Goal: Task Accomplishment & Management: Use online tool/utility

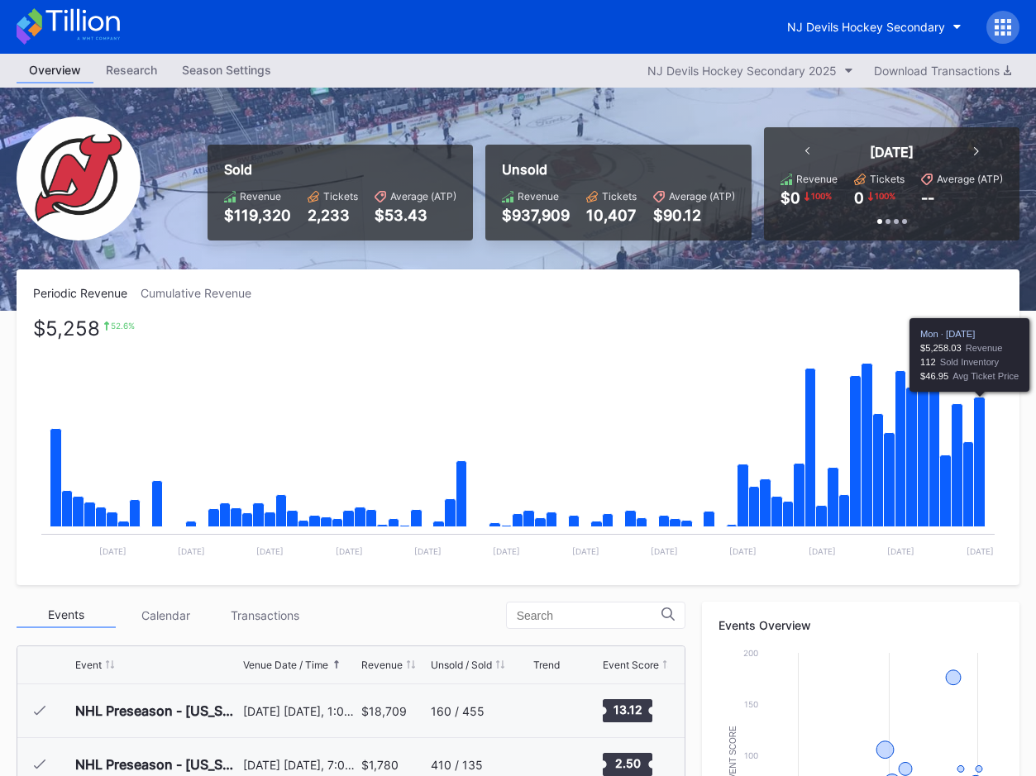
scroll to position [161, 0]
click at [984, 471] on icon "Chart title" at bounding box center [980, 463] width 12 height 130
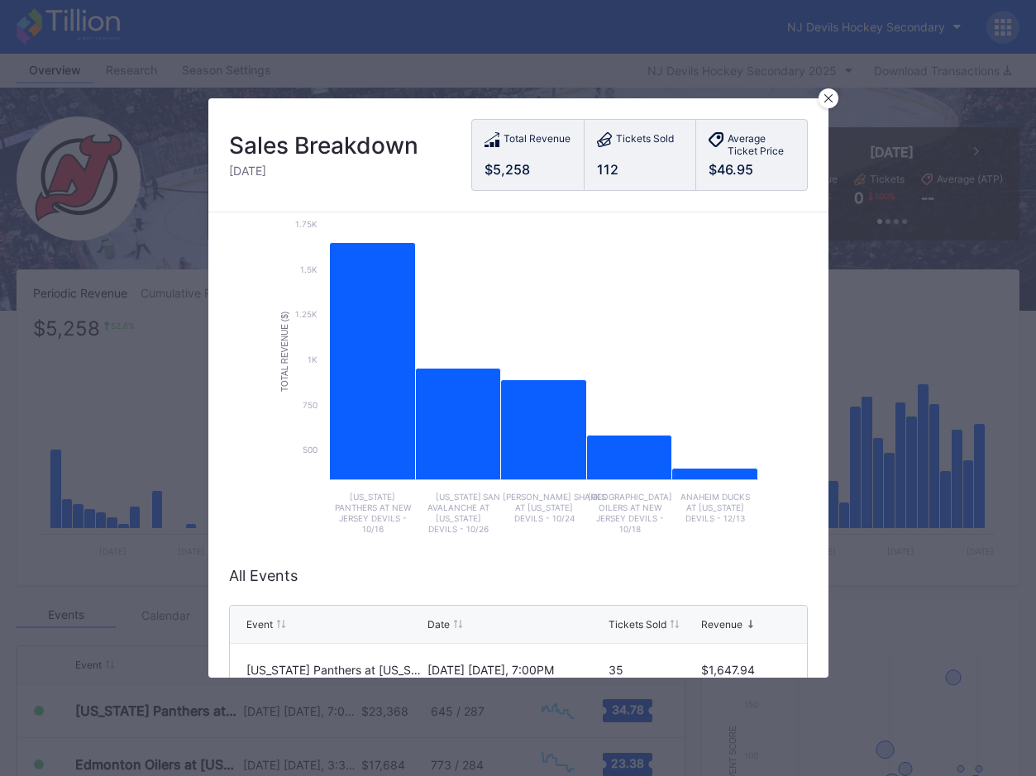
scroll to position [52, 0]
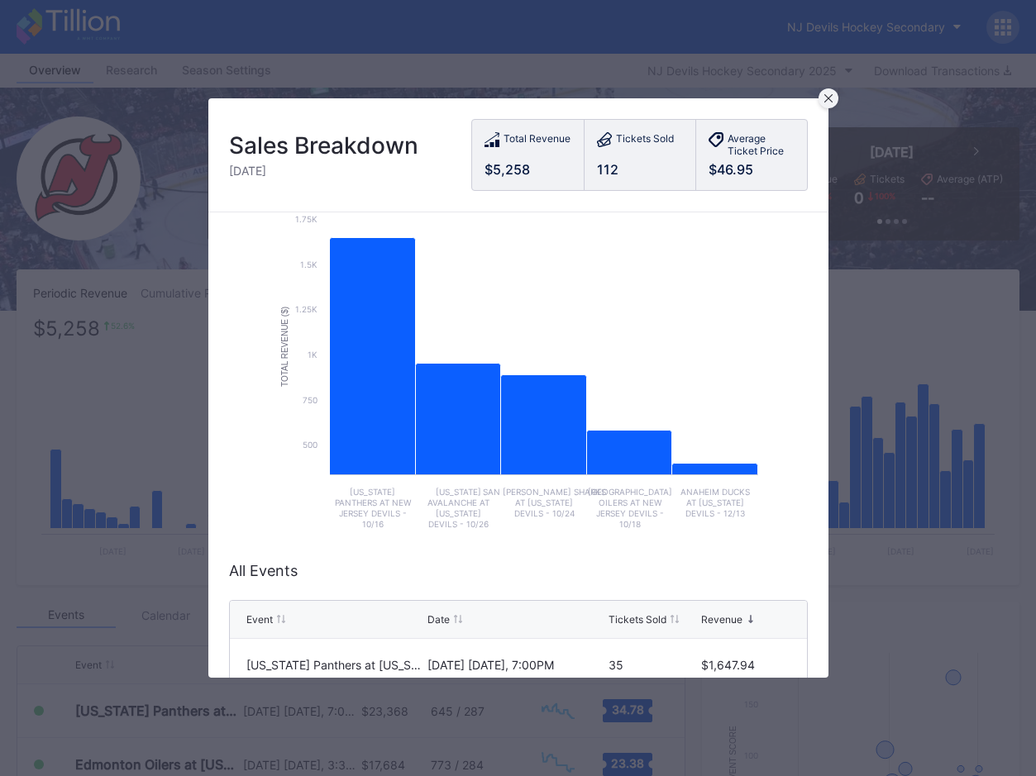
click at [826, 97] on icon at bounding box center [828, 98] width 8 height 8
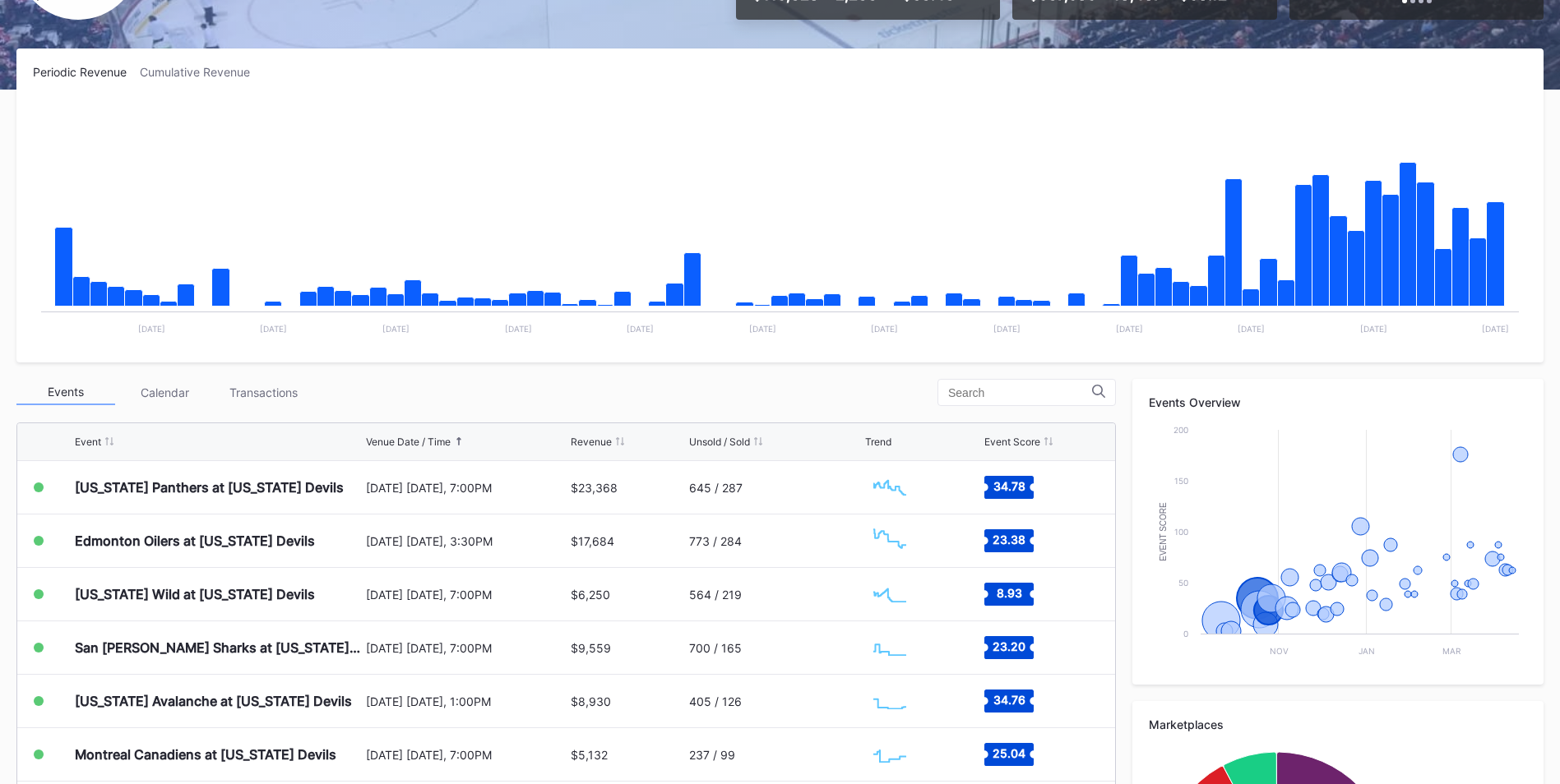
scroll to position [249, 0]
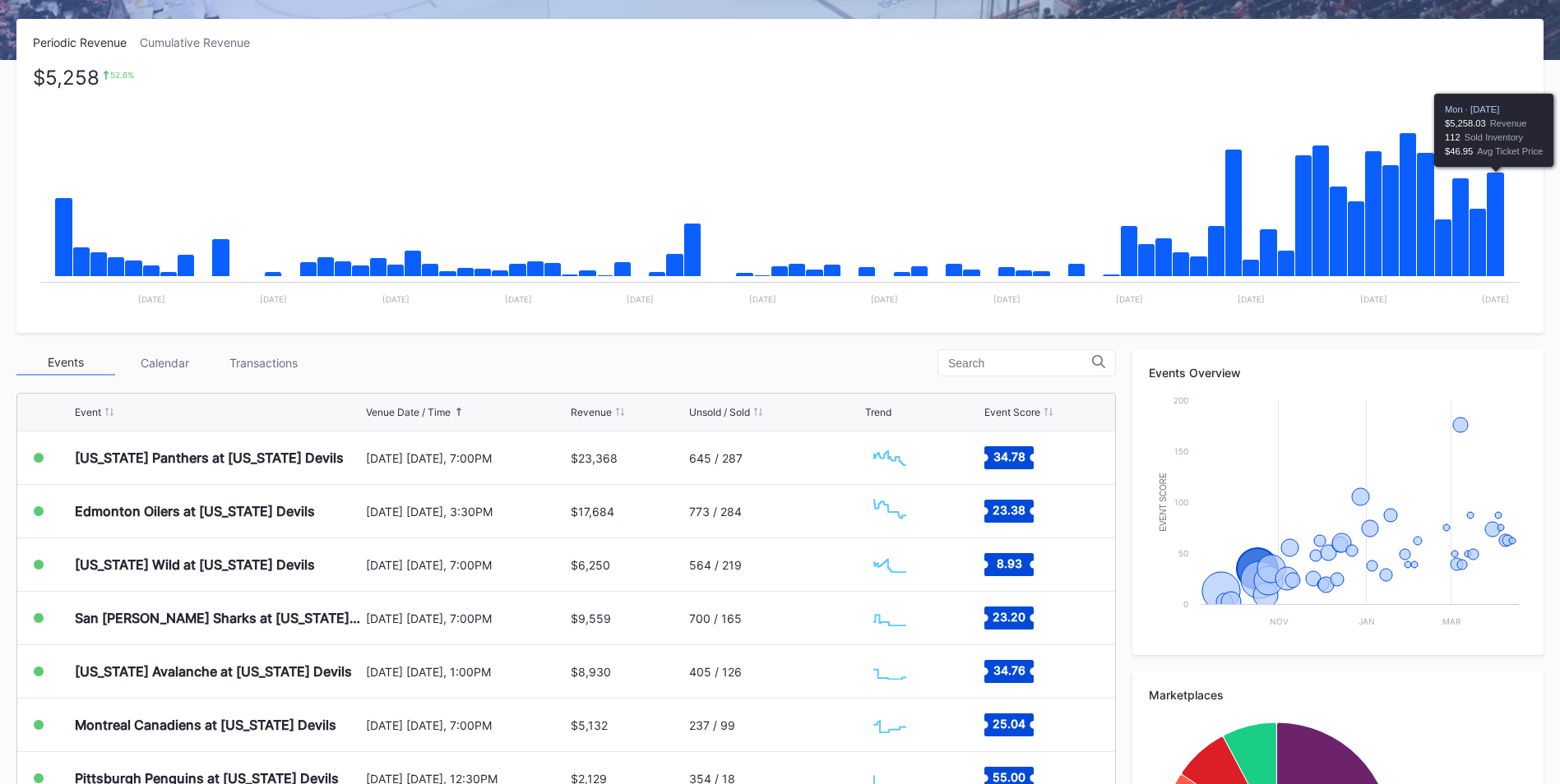
click at [1496, 209] on icon "Chart title" at bounding box center [1495, 225] width 18 height 104
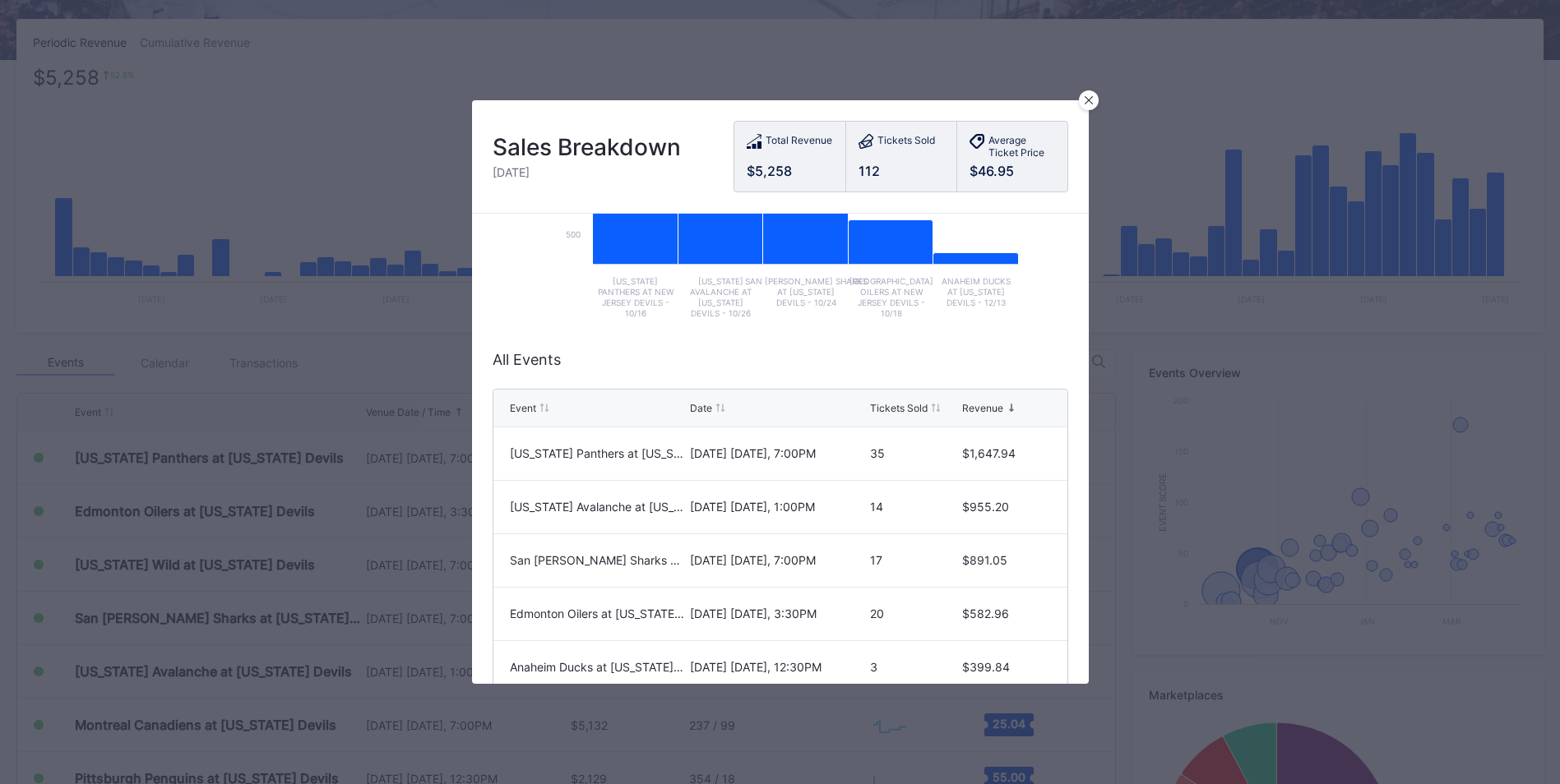
scroll to position [0, 0]
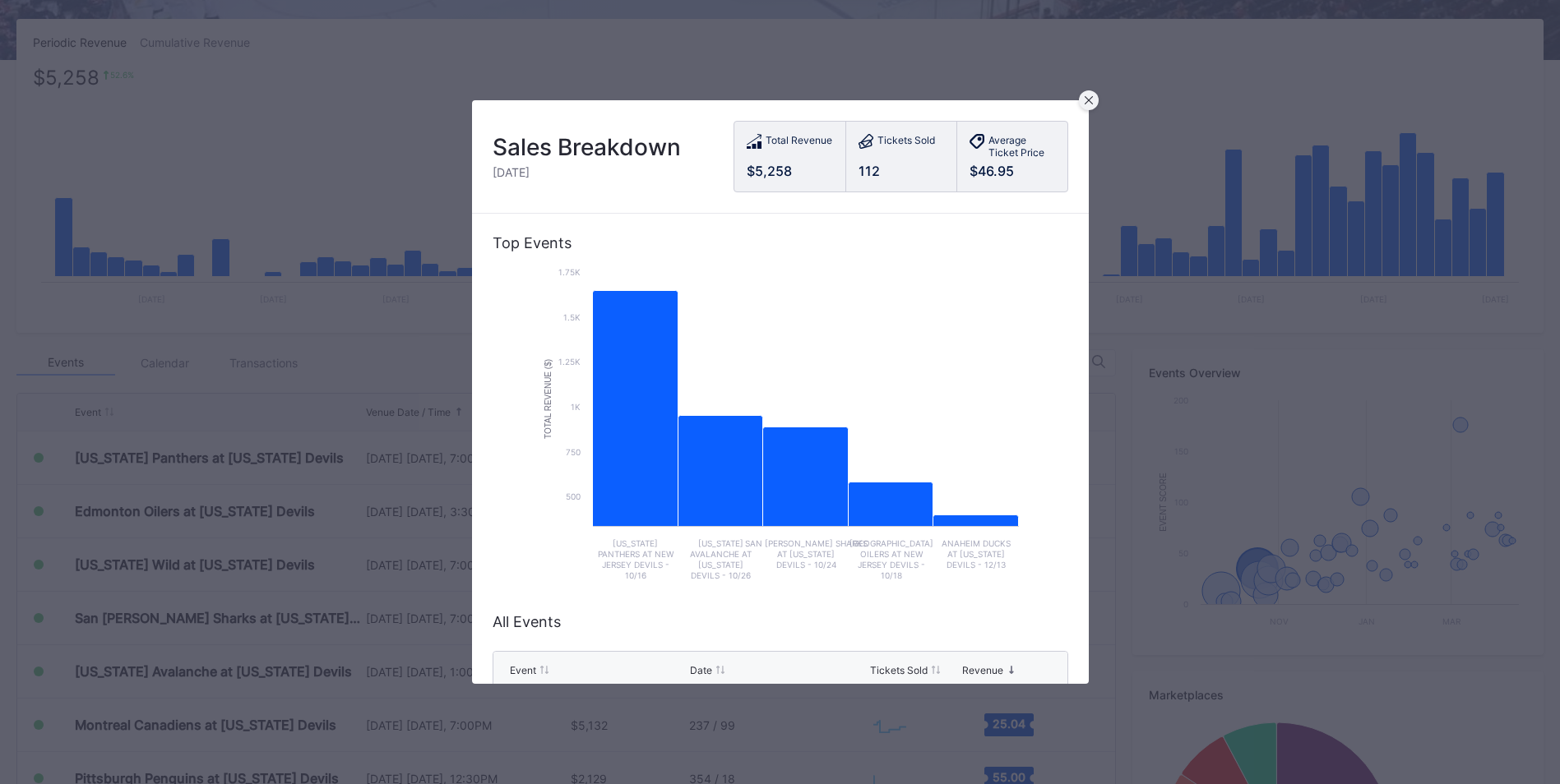
click at [1088, 99] on icon at bounding box center [1088, 100] width 8 height 8
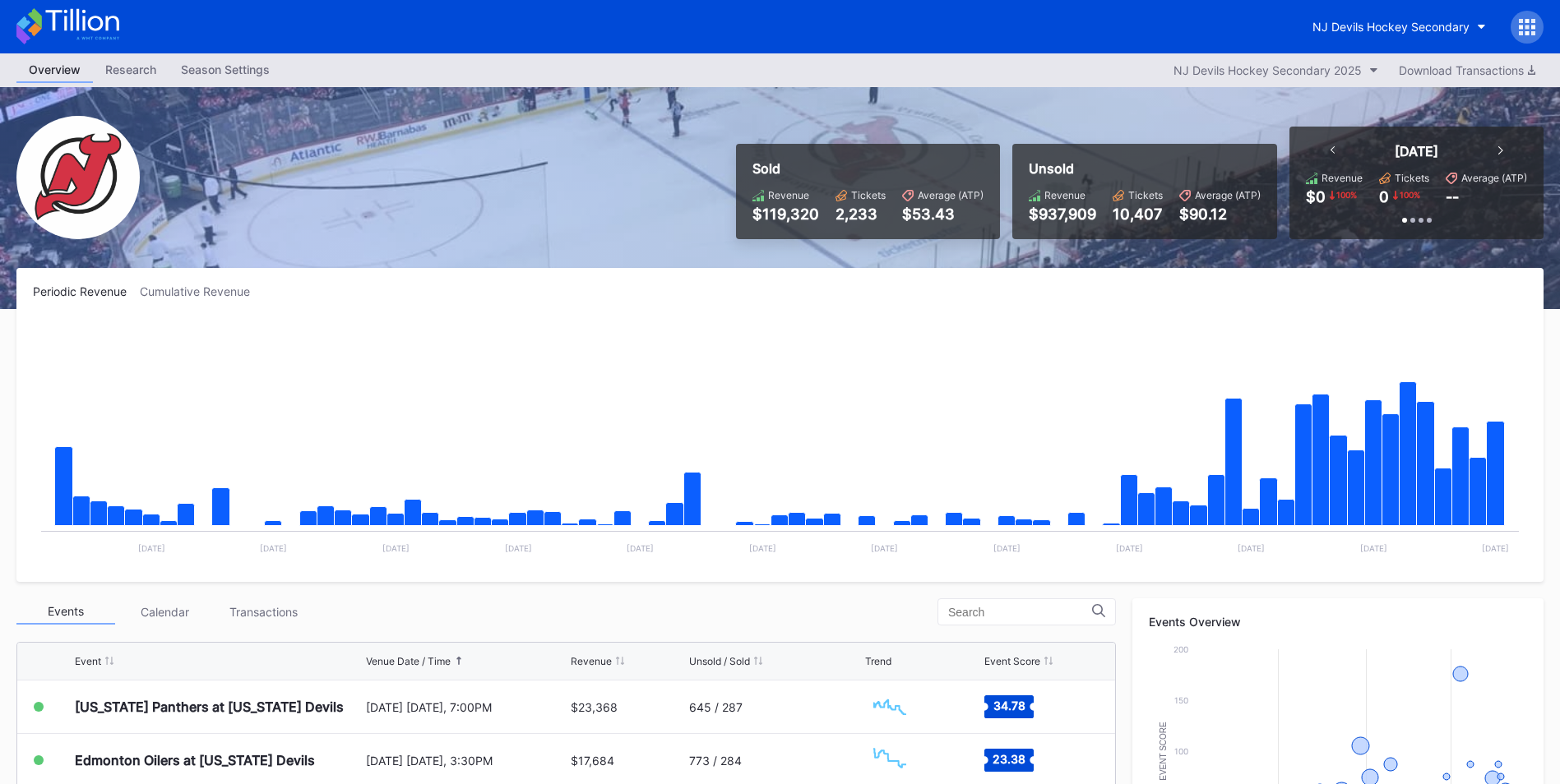
click at [209, 297] on div "Cumulative Revenue" at bounding box center [202, 291] width 123 height 14
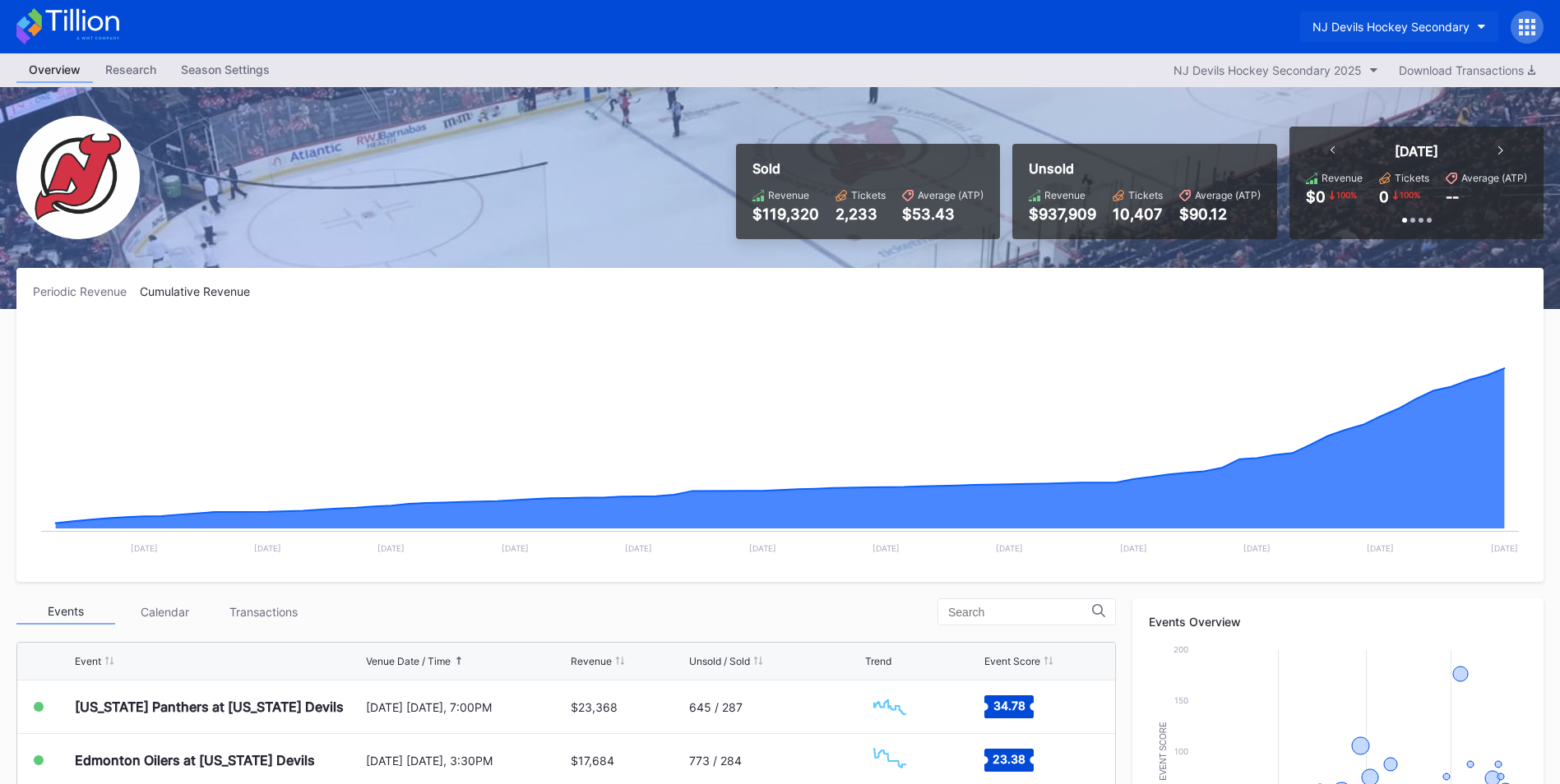
click at [1346, 30] on div "NJ Devils Hockey Secondary" at bounding box center [1391, 27] width 157 height 14
click at [1249, 70] on div "NJ Devils Hockey Secondary 2025" at bounding box center [1267, 71] width 188 height 14
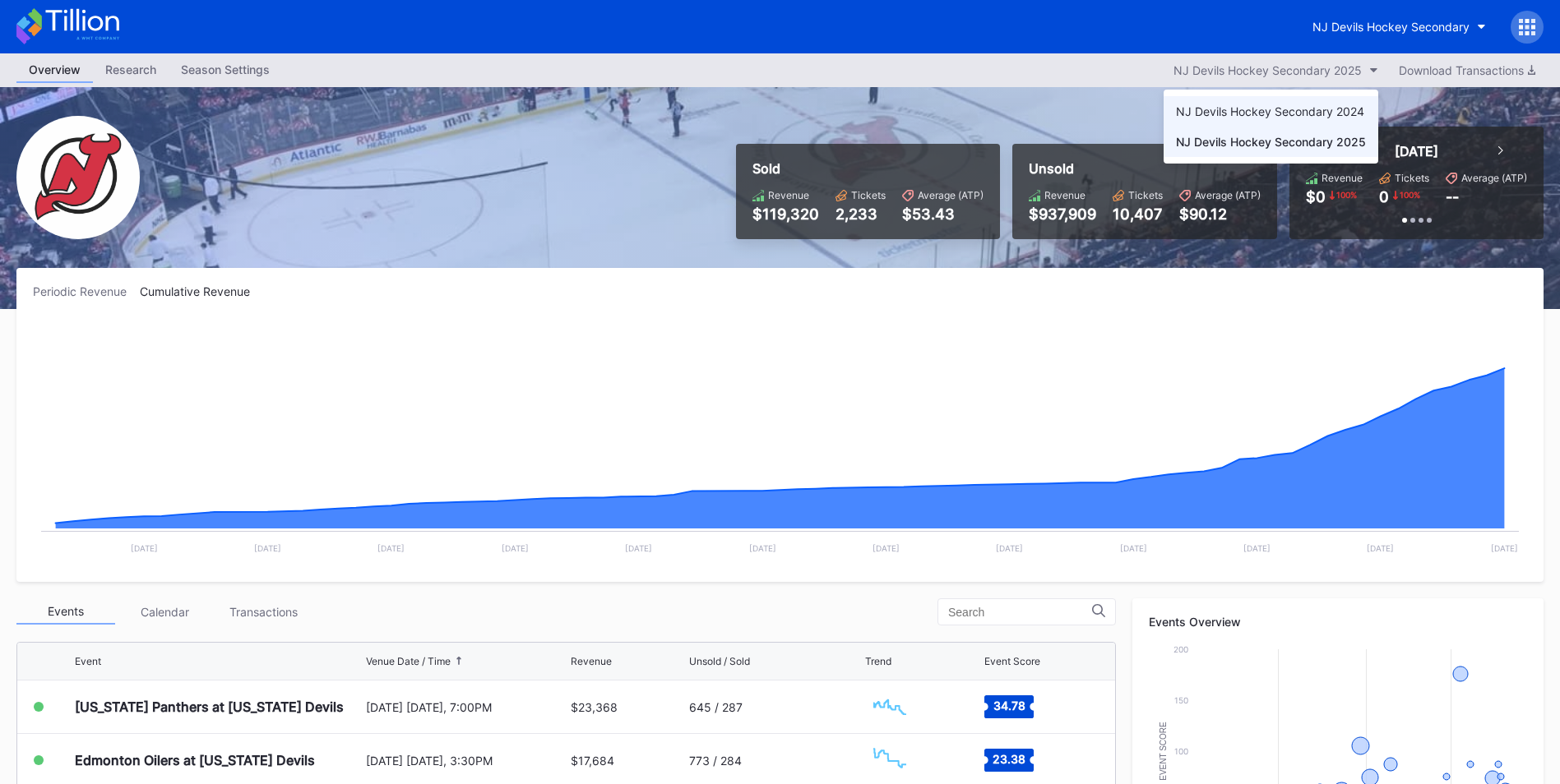
click at [1256, 122] on div "NJ Devils Hockey Secondary 2024" at bounding box center [1271, 111] width 215 height 31
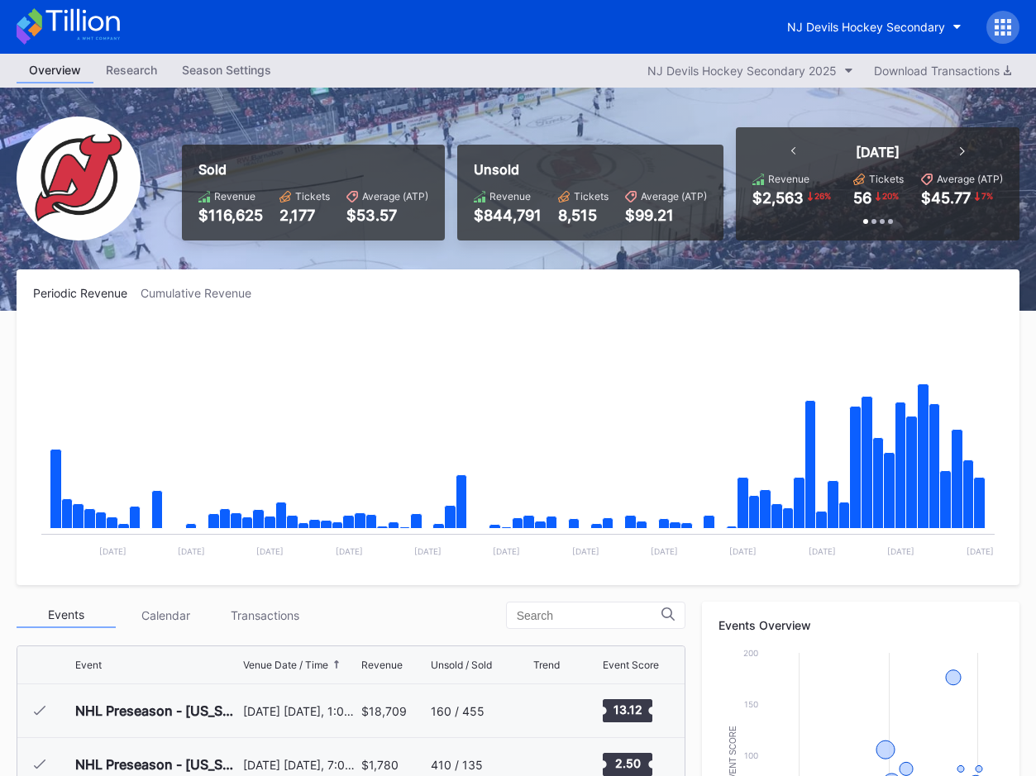
scroll to position [161, 0]
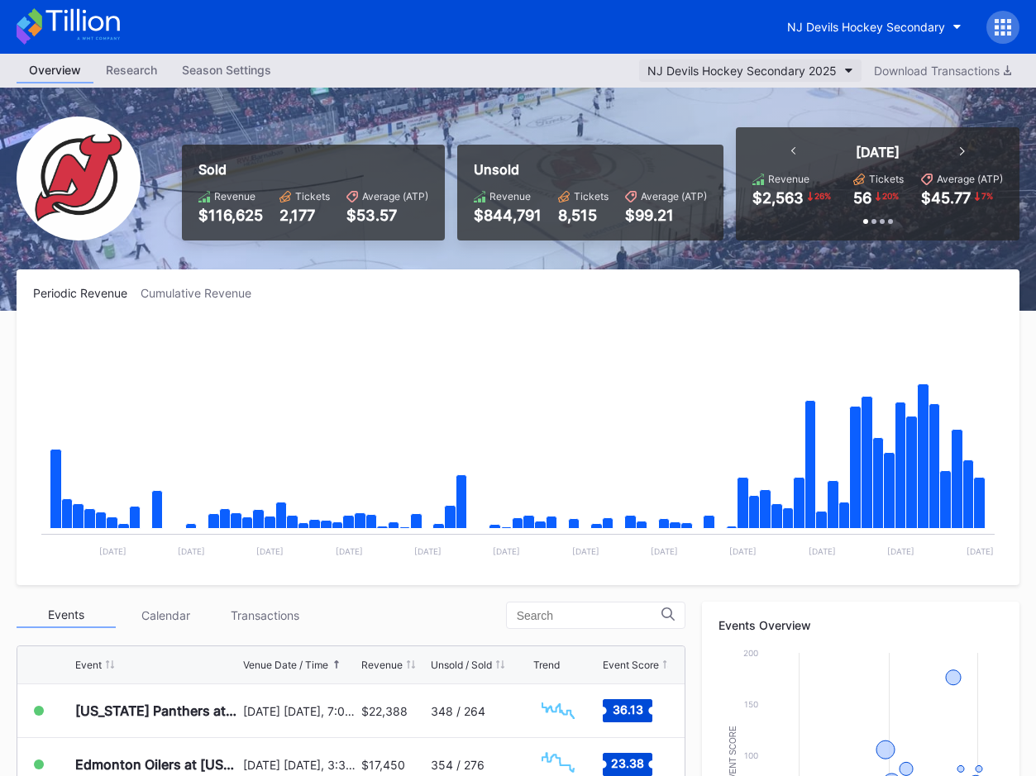
click at [824, 71] on div "NJ Devils Hockey Secondary 2025" at bounding box center [741, 71] width 189 height 14
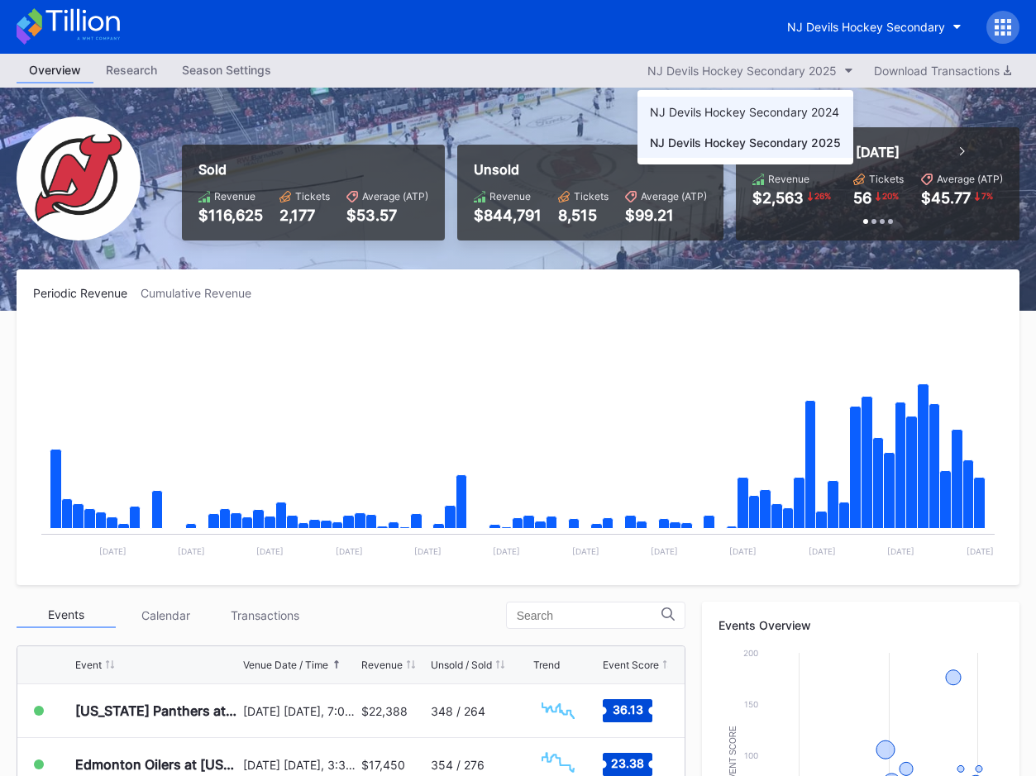
click at [792, 112] on div "NJ Devils Hockey Secondary 2024" at bounding box center [744, 112] width 189 height 14
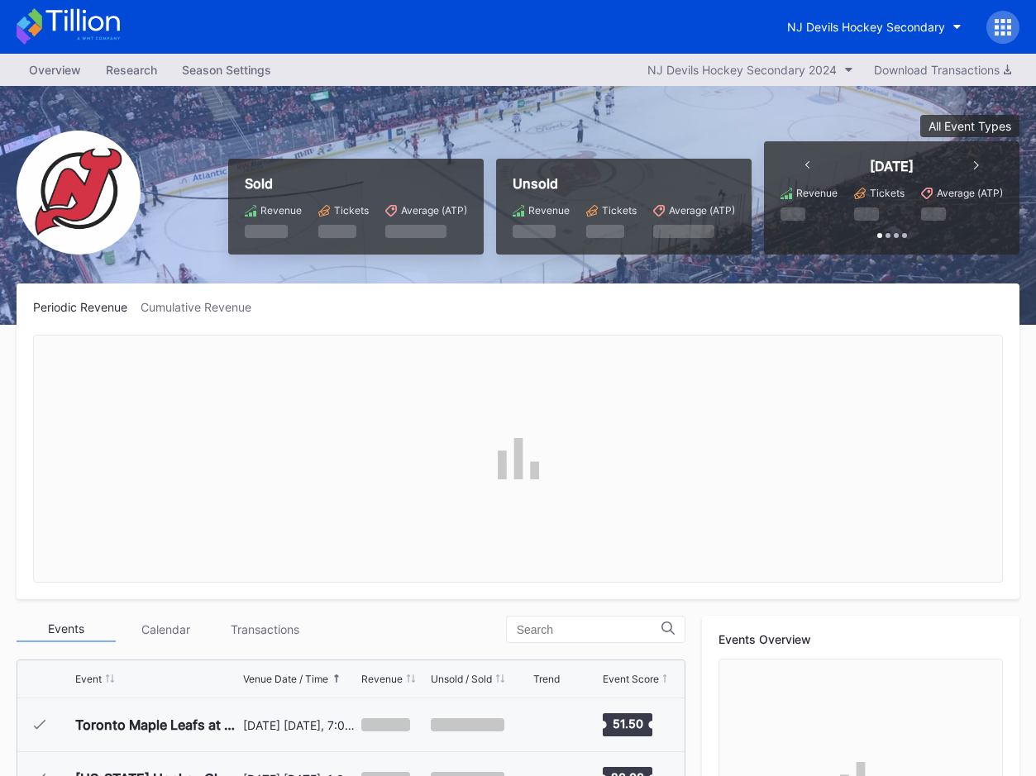
click at [227, 306] on div "Cumulative Revenue" at bounding box center [203, 307] width 124 height 14
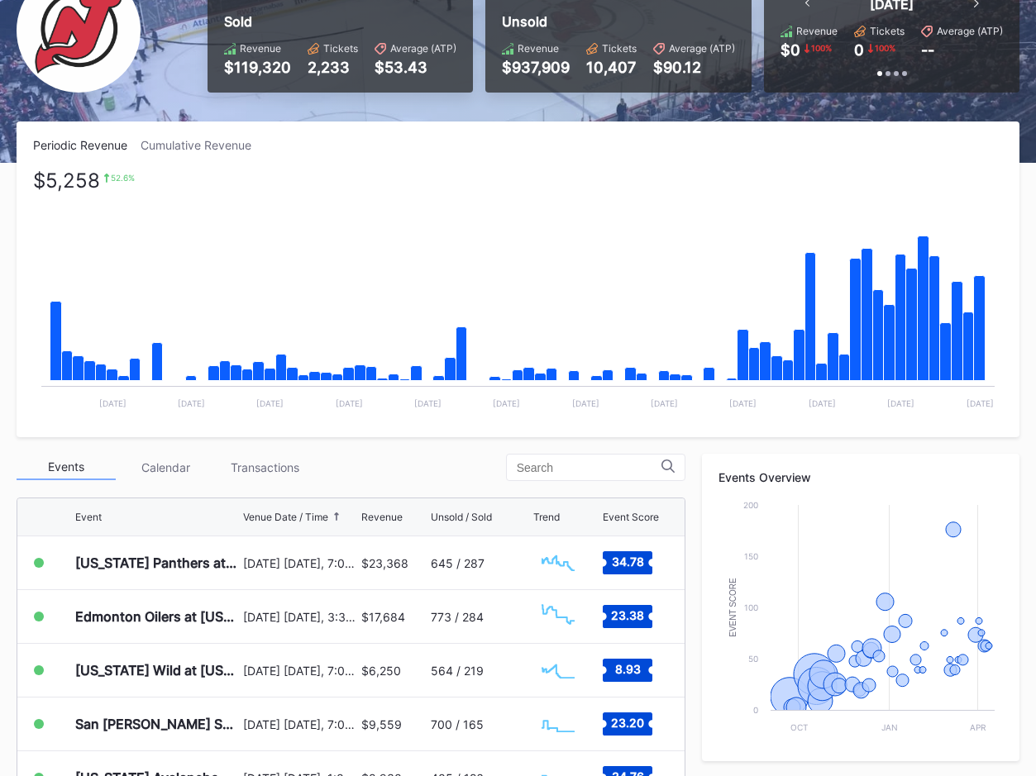
scroll to position [150, 0]
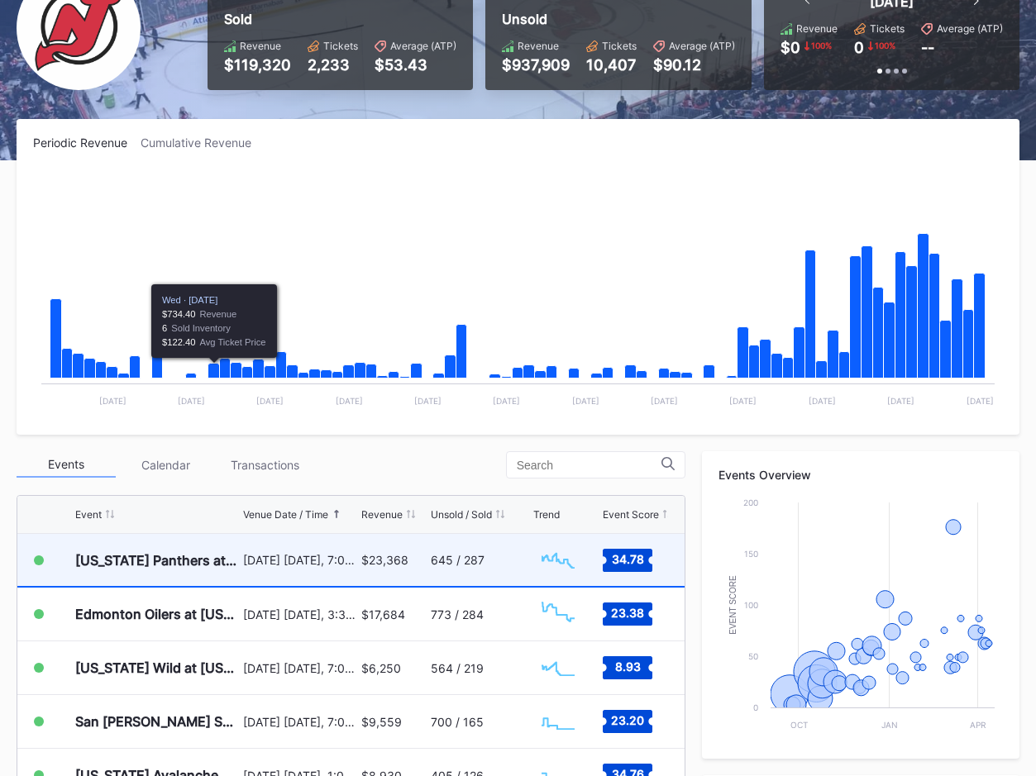
click at [235, 558] on div "[US_STATE] Panthers at [US_STATE] Devils" at bounding box center [157, 560] width 164 height 17
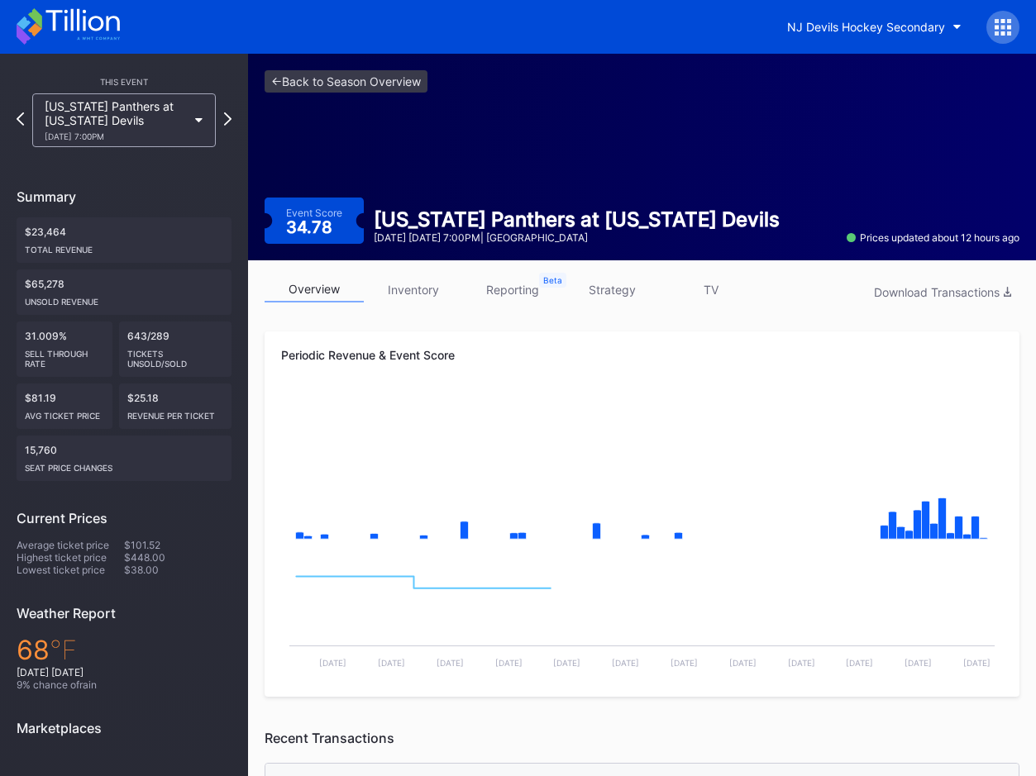
click at [407, 289] on link "inventory" at bounding box center [413, 290] width 99 height 26
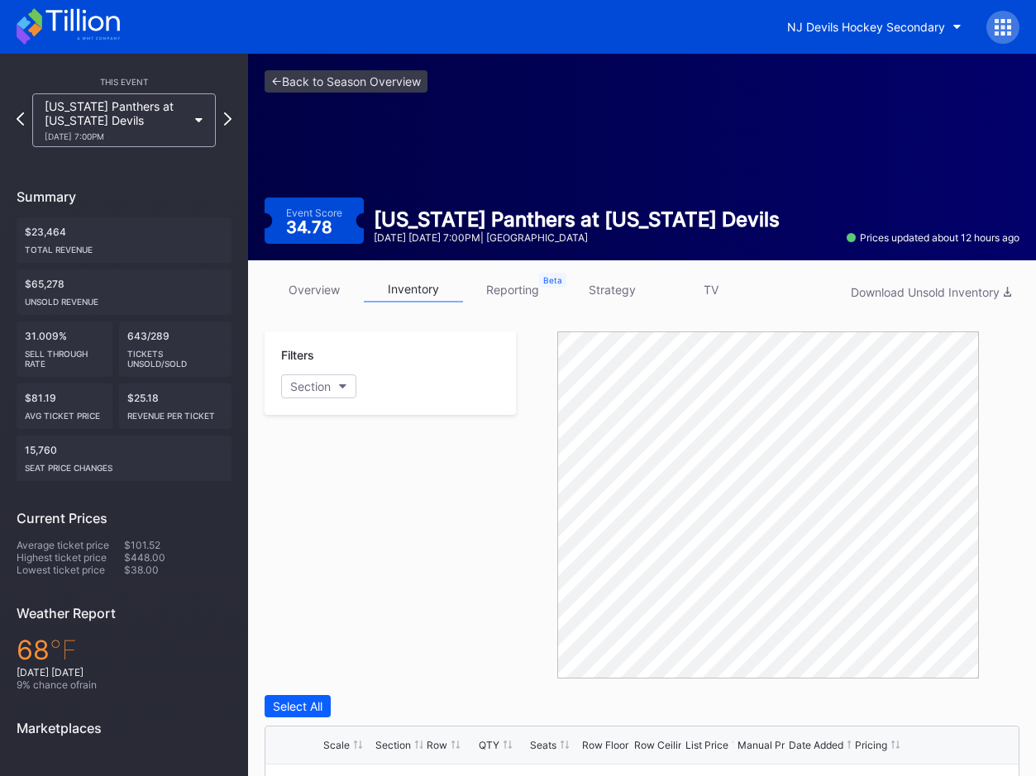
scroll to position [270, 0]
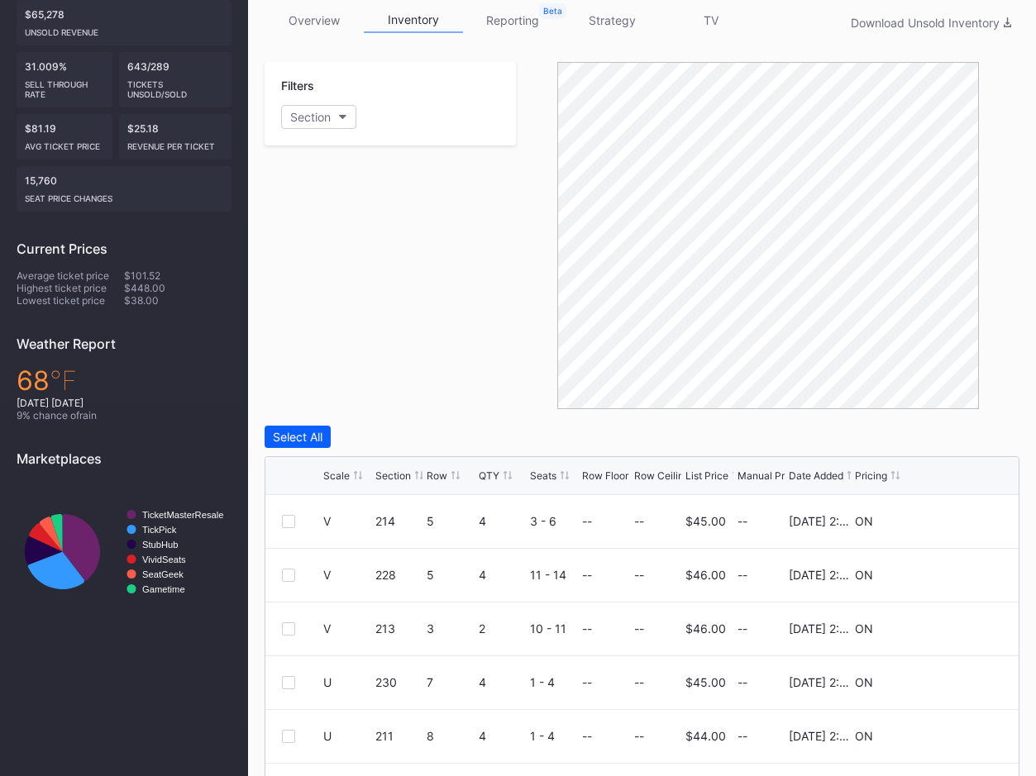
click at [699, 476] on div "List Price" at bounding box center [706, 476] width 43 height 12
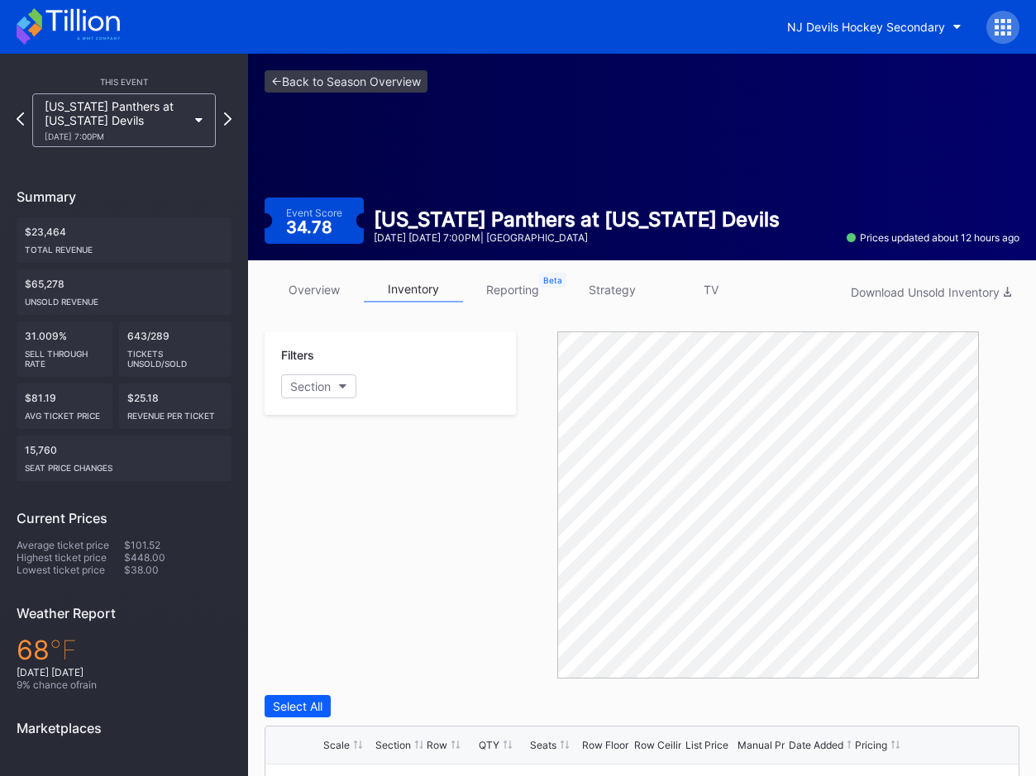
click at [528, 297] on link "reporting" at bounding box center [512, 290] width 99 height 26
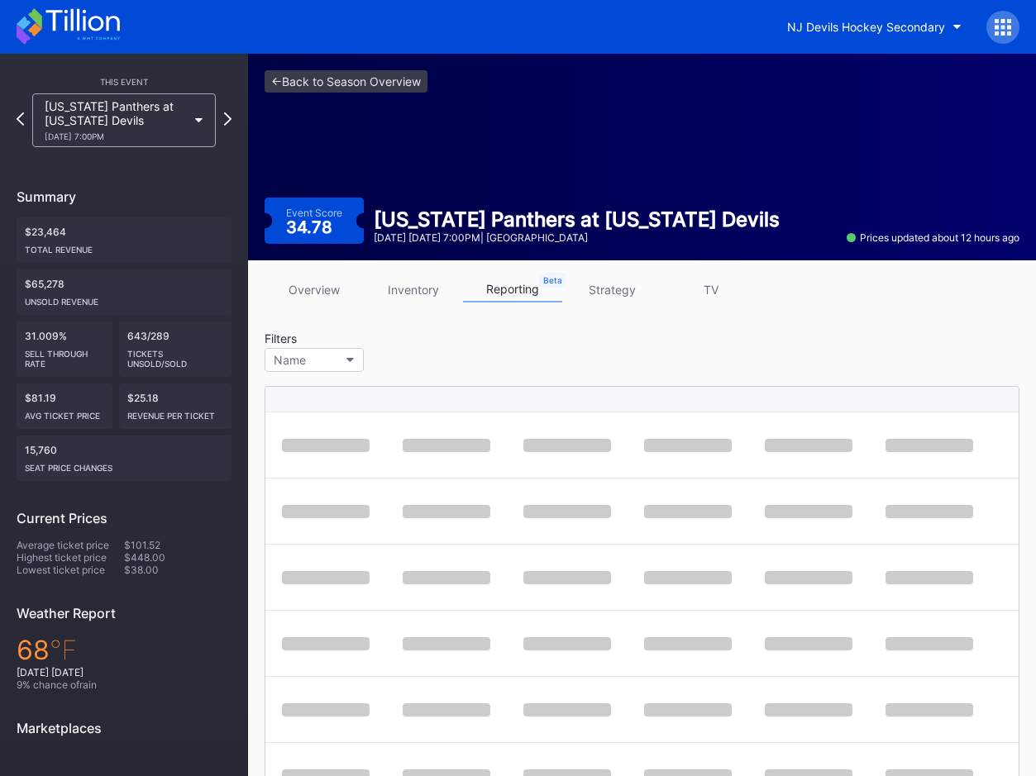
click at [592, 296] on link "strategy" at bounding box center [611, 290] width 99 height 26
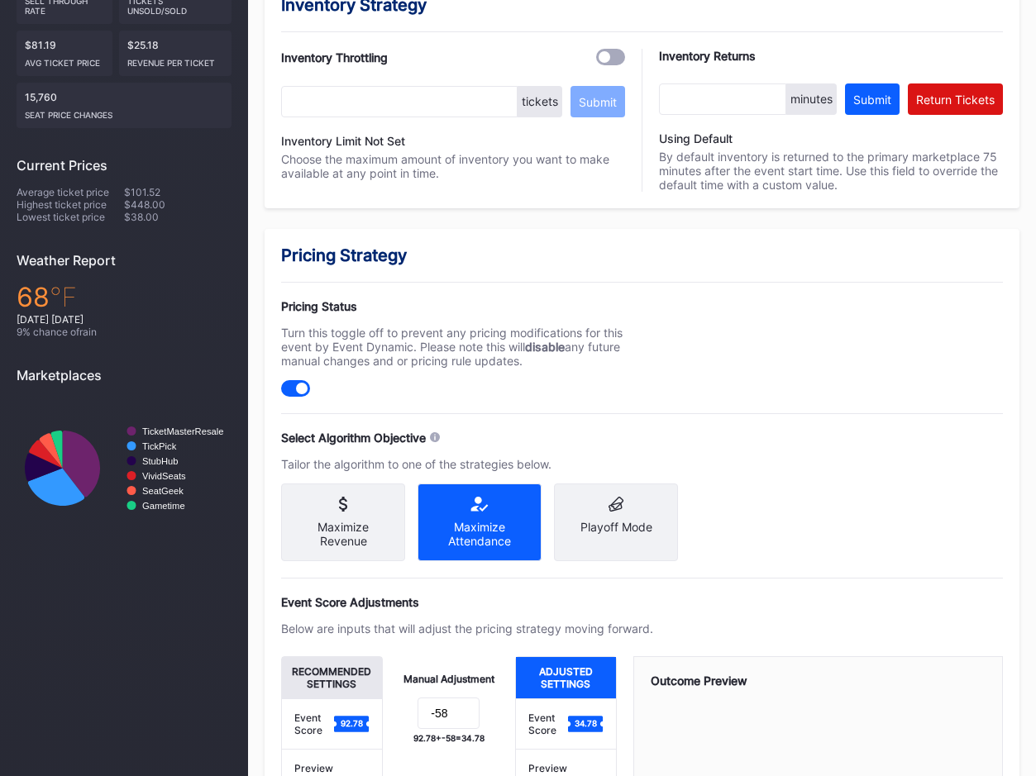
scroll to position [530, 0]
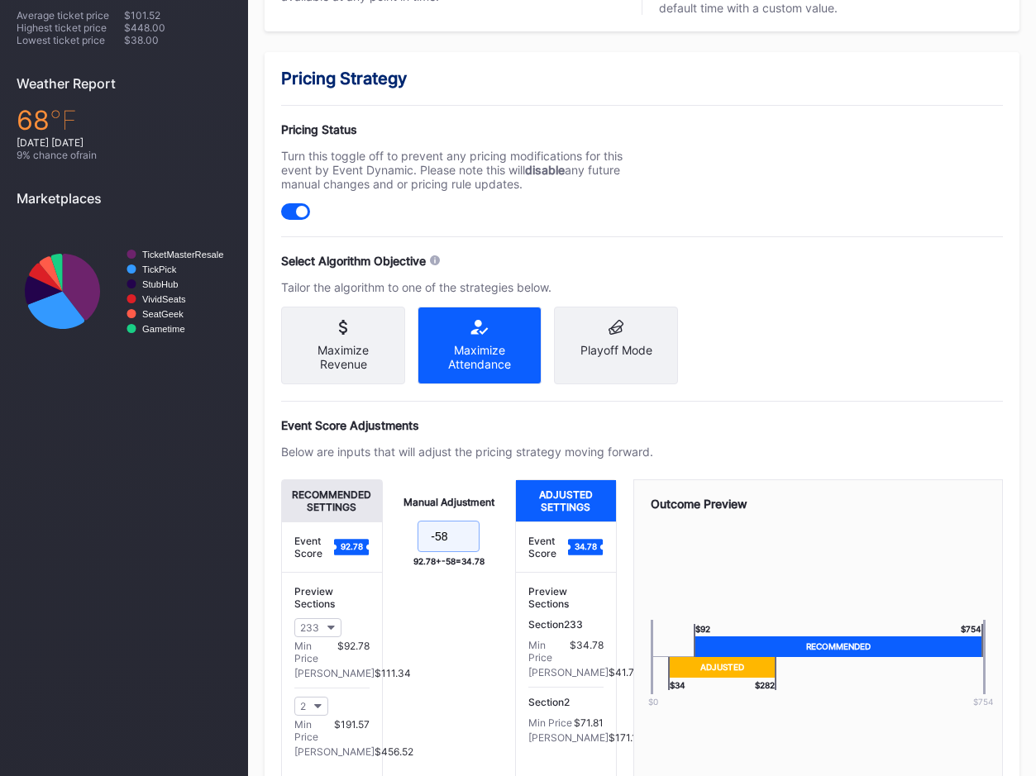
drag, startPoint x: 461, startPoint y: 561, endPoint x: 442, endPoint y: 542, distance: 26.3
click at [442, 542] on input "-58" at bounding box center [449, 536] width 62 height 31
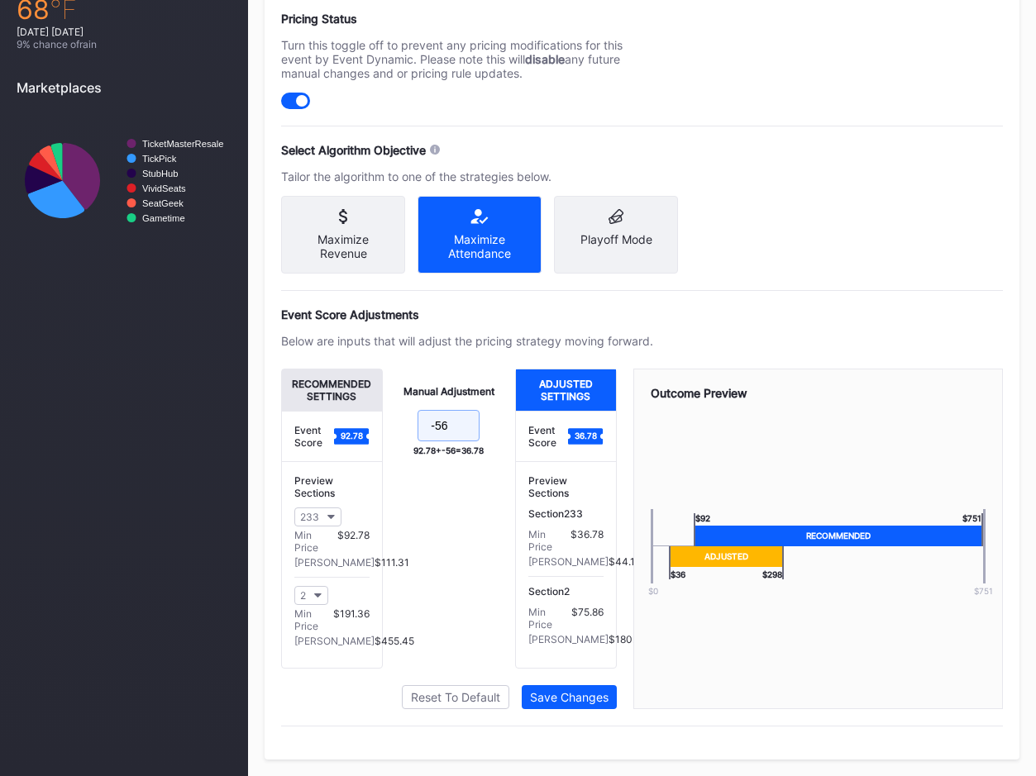
scroll to position [647, 0]
type input "-56"
click at [568, 704] on div "Save Changes" at bounding box center [569, 697] width 79 height 14
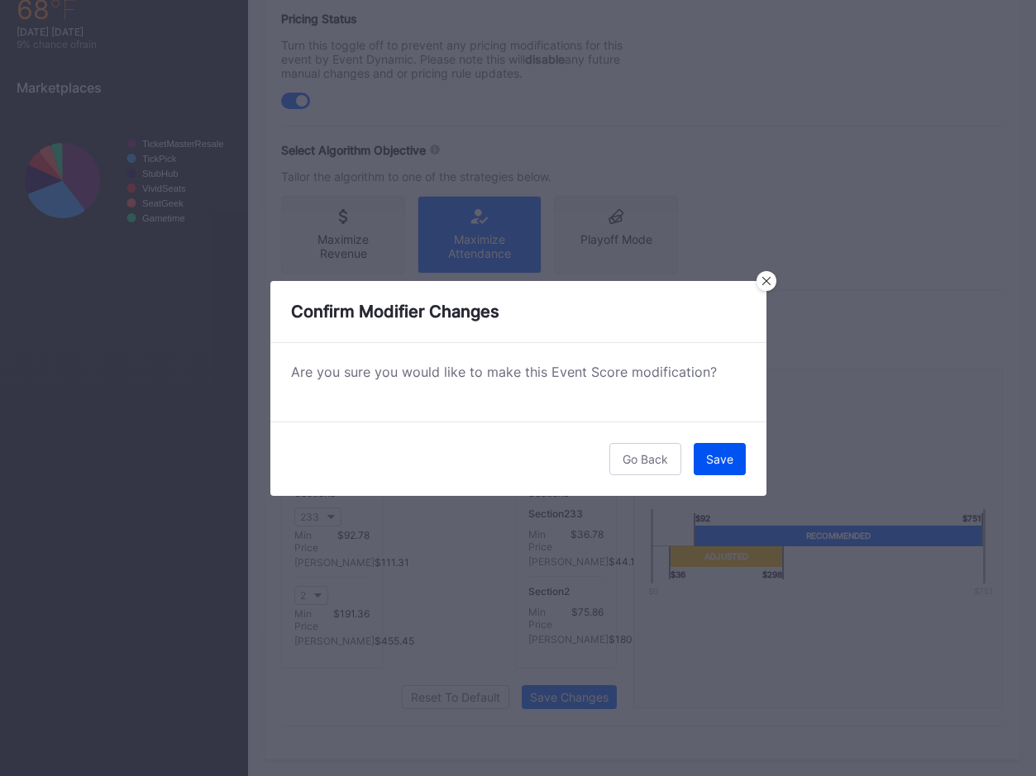
click at [723, 463] on div "Save" at bounding box center [719, 459] width 27 height 14
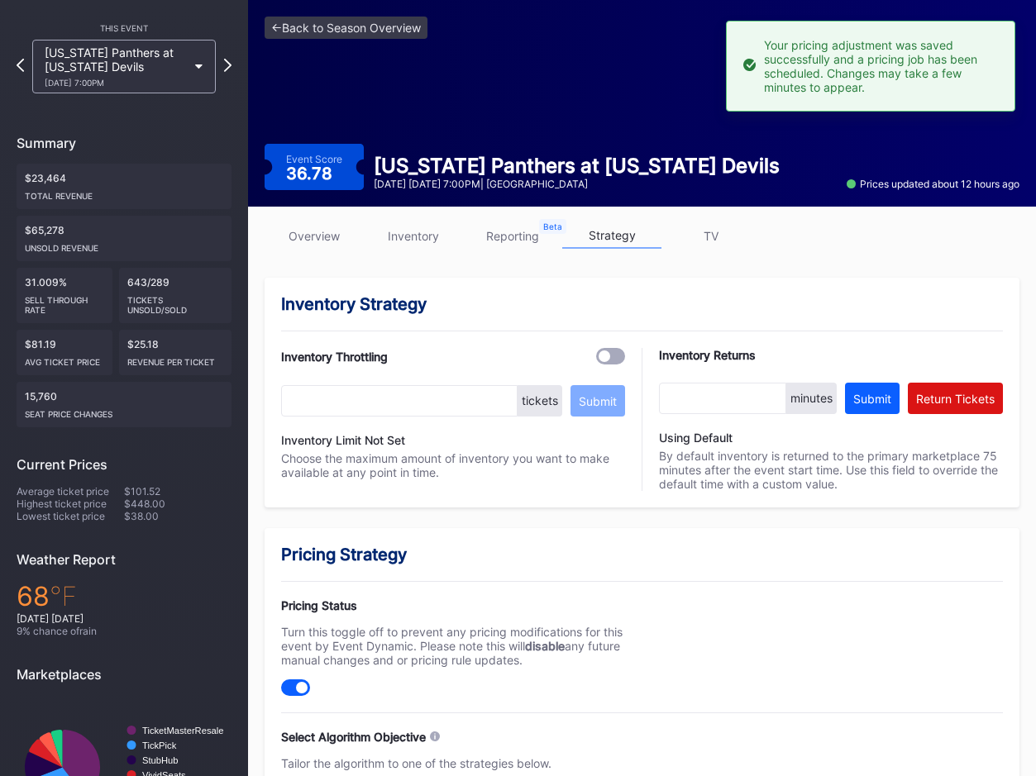
scroll to position [0, 0]
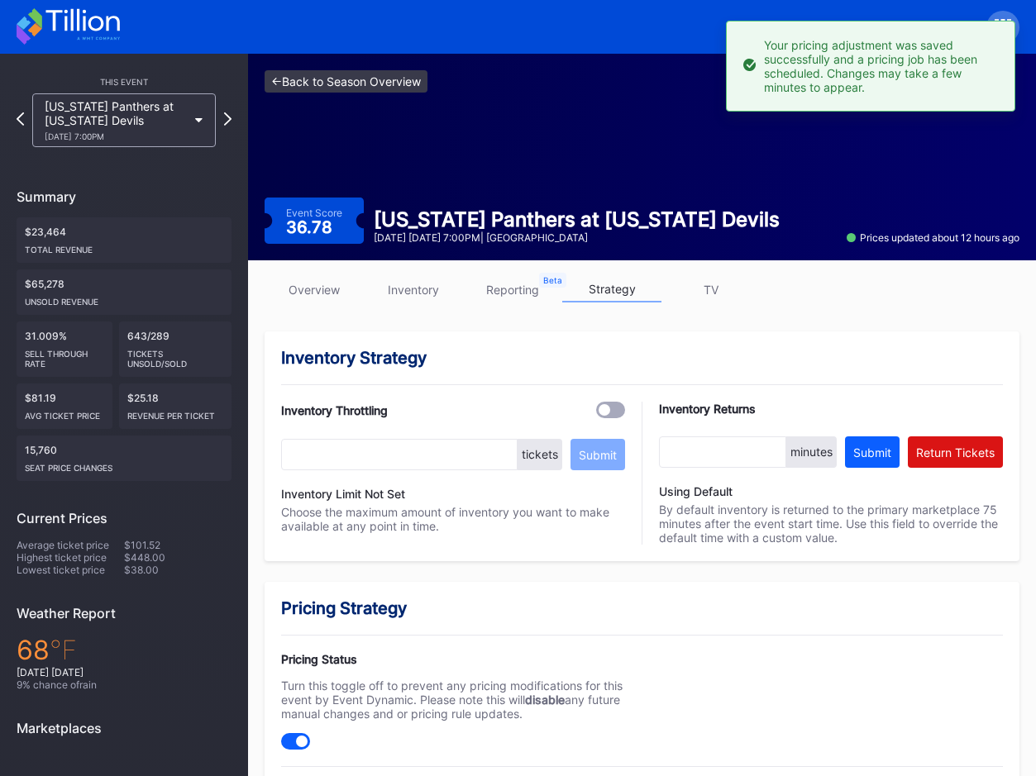
click at [320, 79] on link "<- Back to Season Overview" at bounding box center [346, 81] width 163 height 22
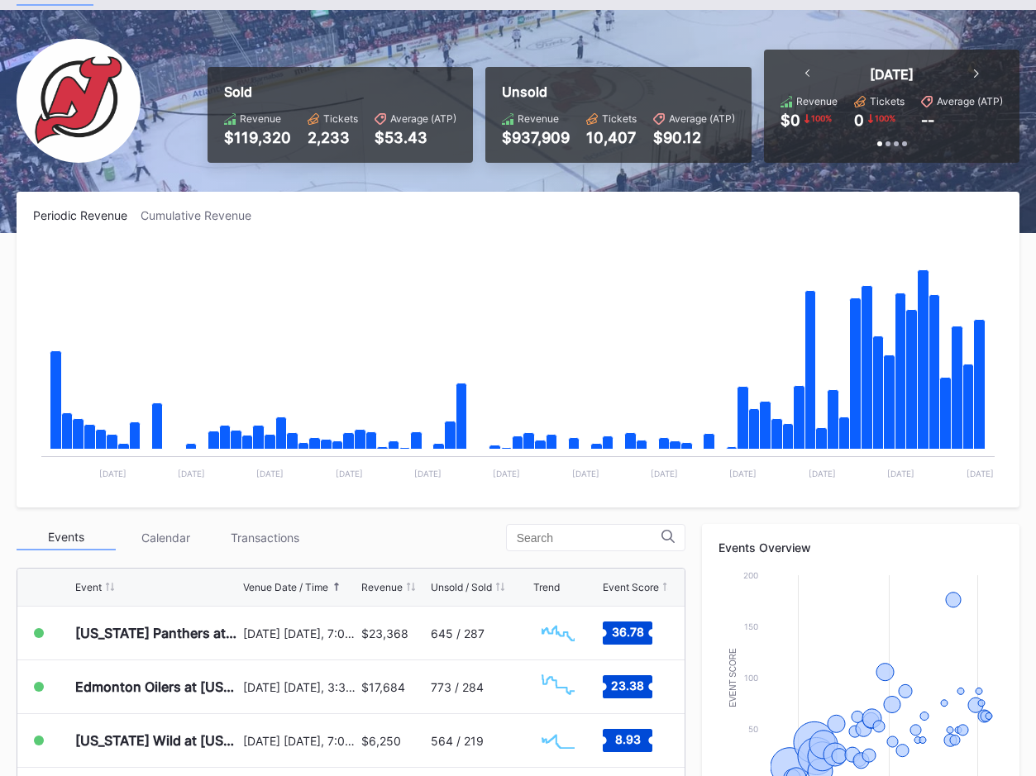
scroll to position [86, 0]
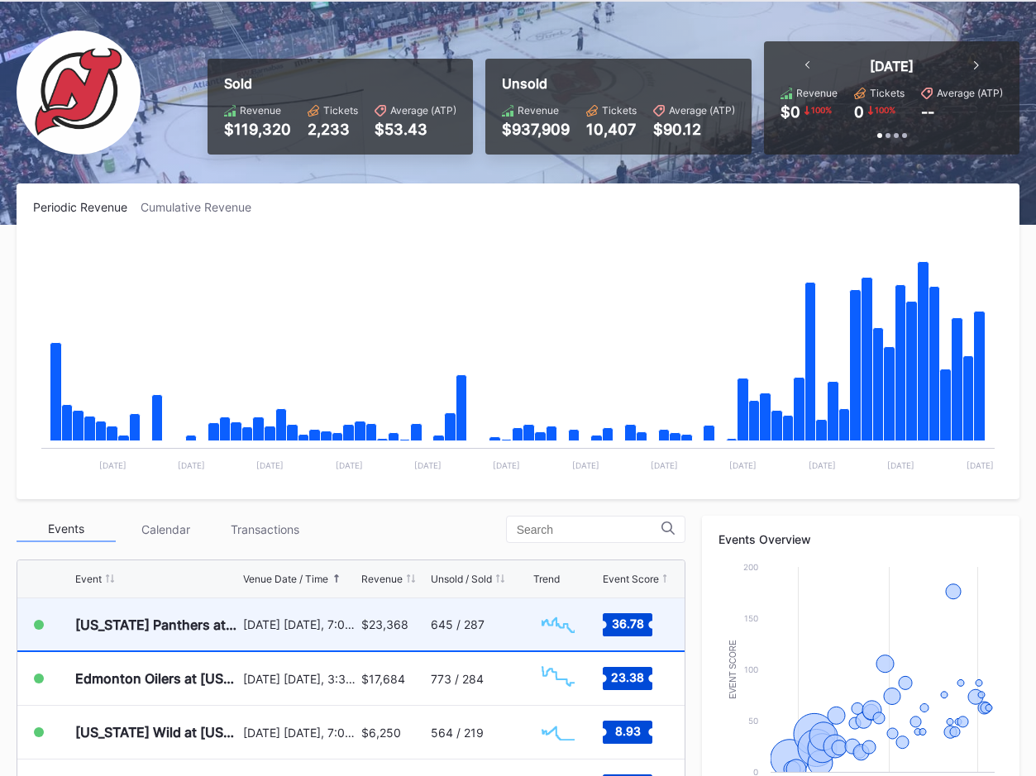
click at [392, 622] on div "$23,368" at bounding box center [384, 625] width 47 height 14
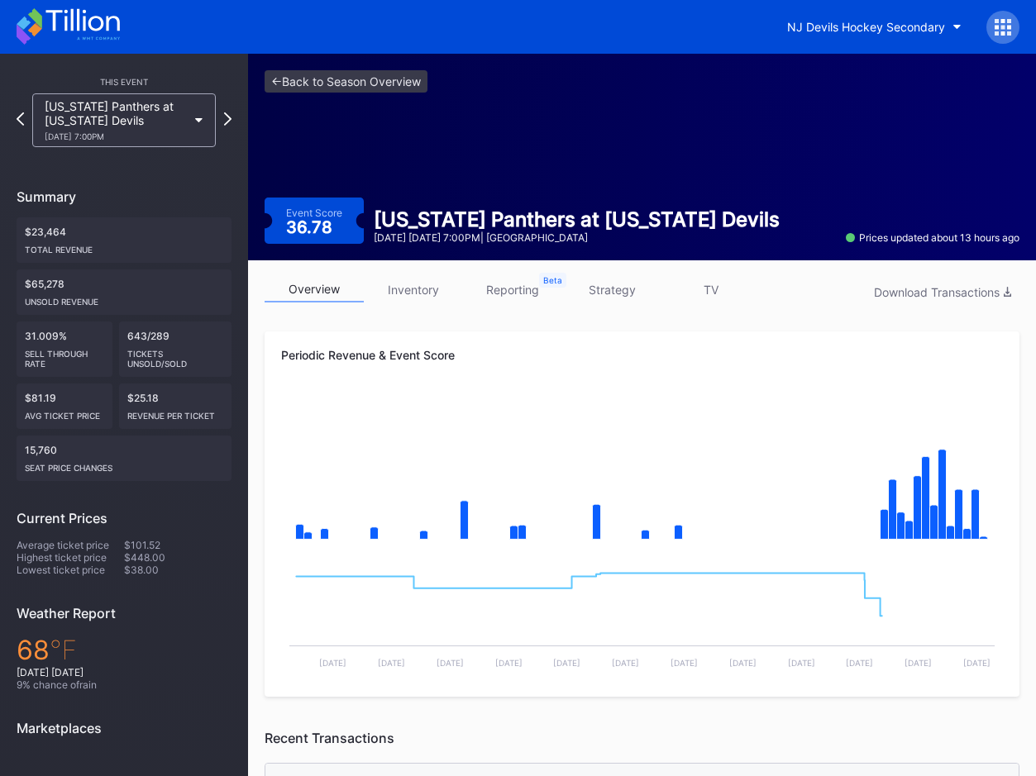
click at [395, 298] on link "inventory" at bounding box center [413, 290] width 99 height 26
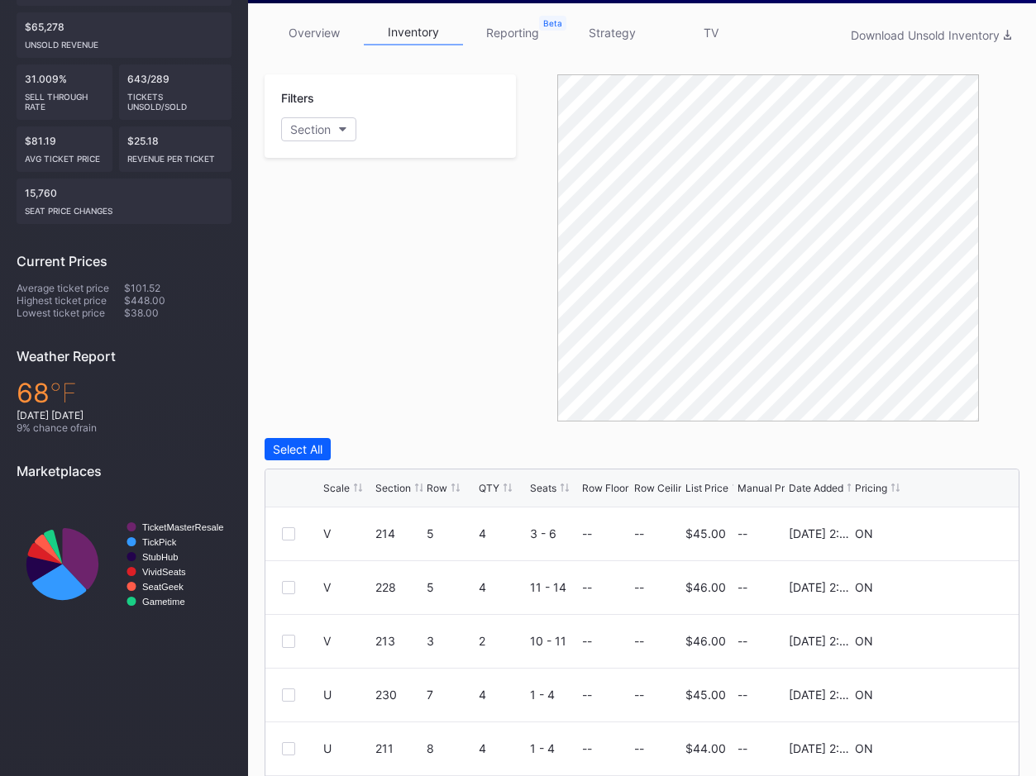
scroll to position [258, 0]
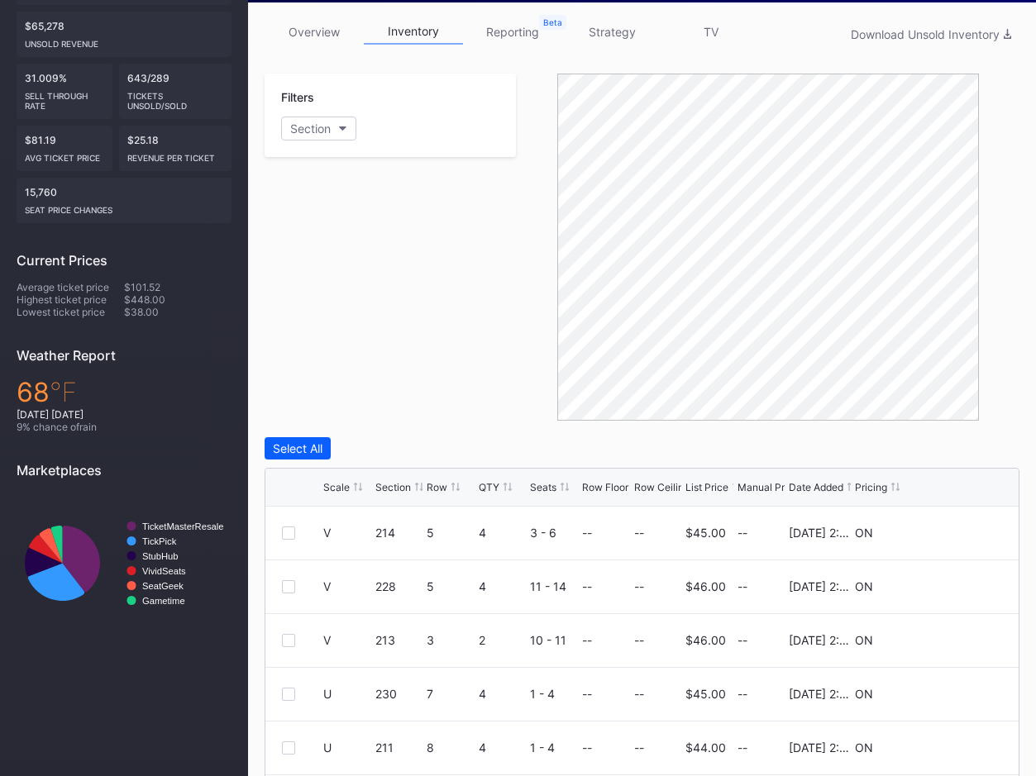
click at [706, 485] on div "List Price" at bounding box center [706, 487] width 43 height 12
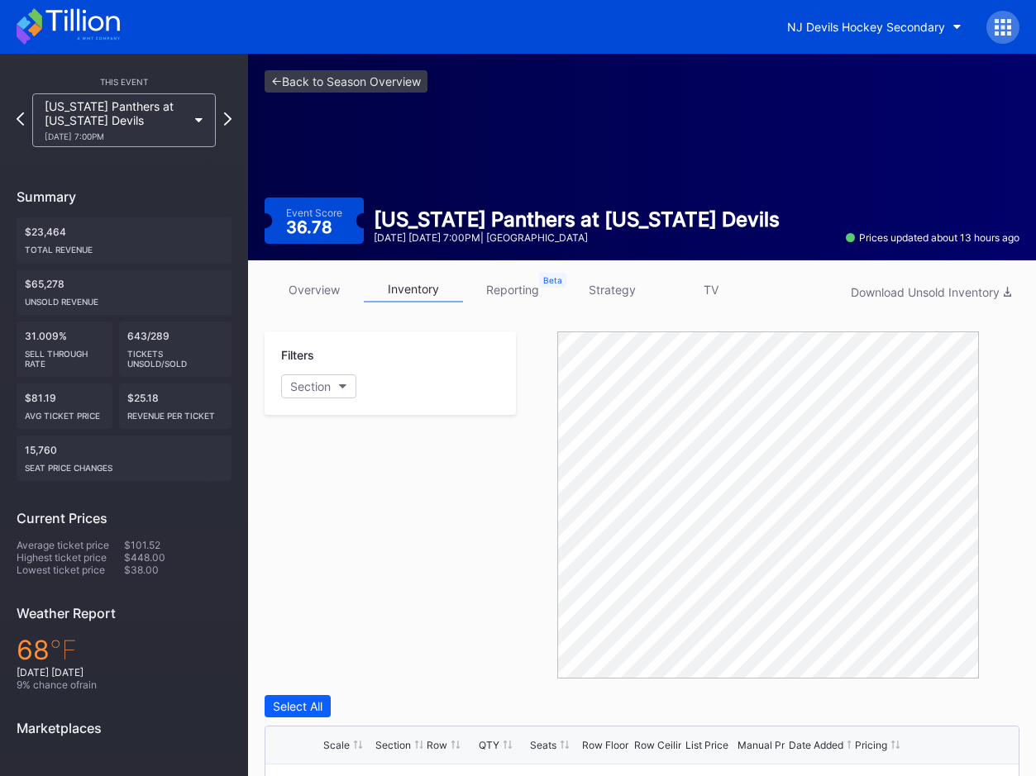
click at [591, 294] on link "strategy" at bounding box center [611, 290] width 99 height 26
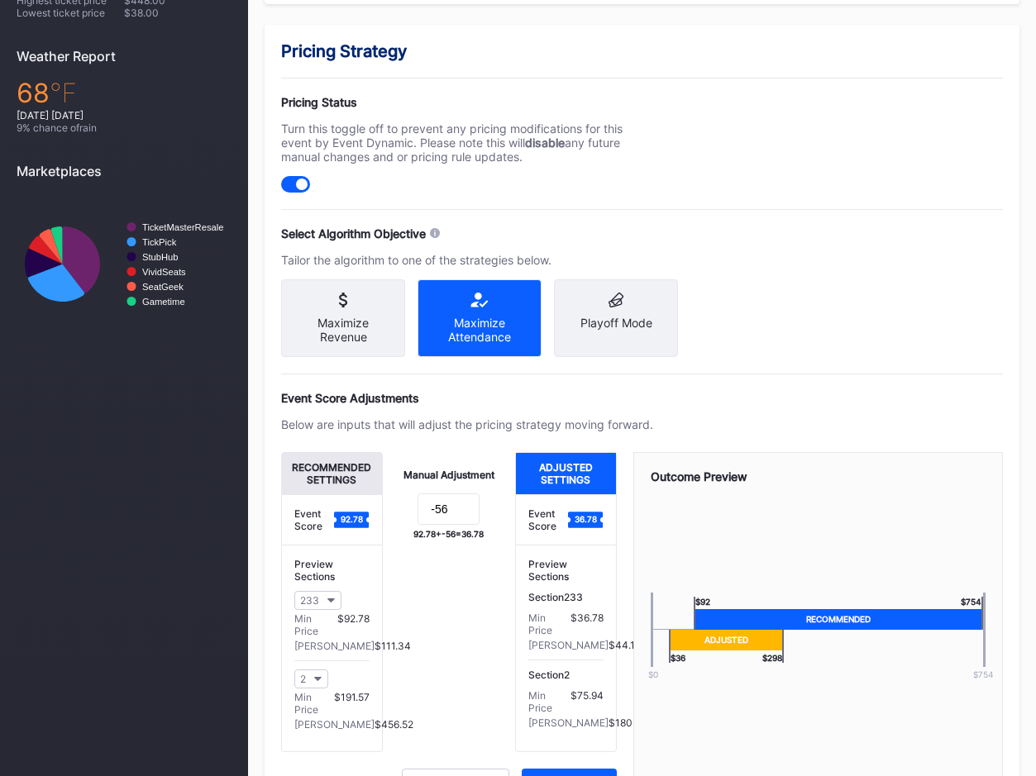
scroll to position [558, 0]
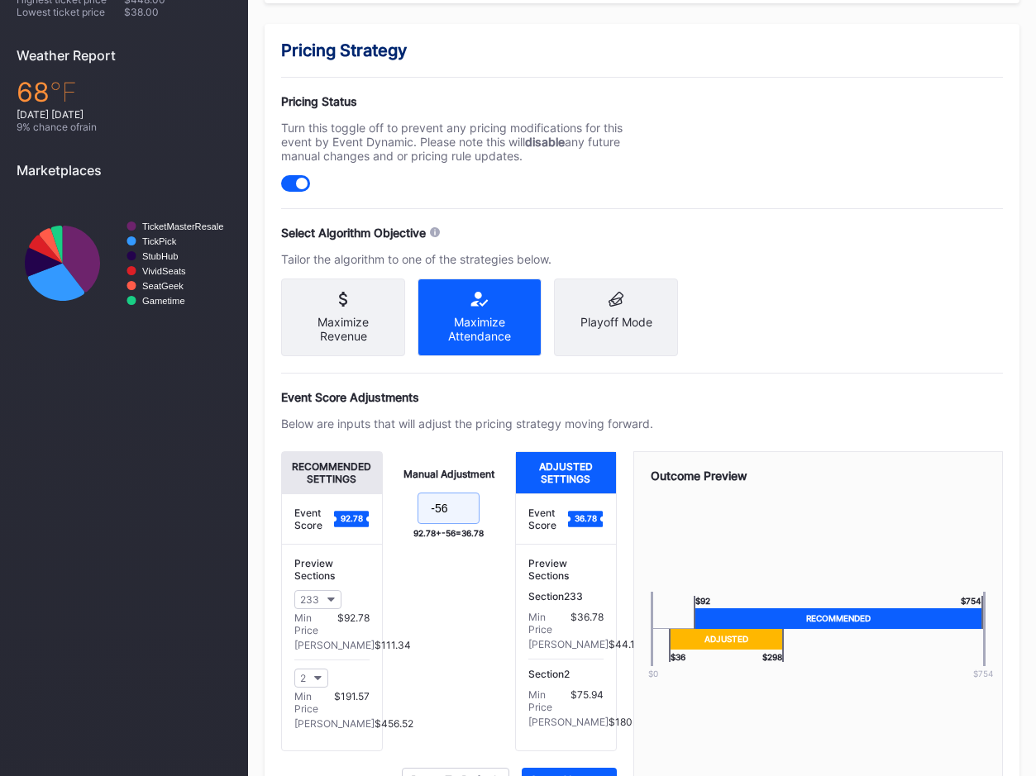
click at [463, 524] on input "-56" at bounding box center [449, 508] width 62 height 31
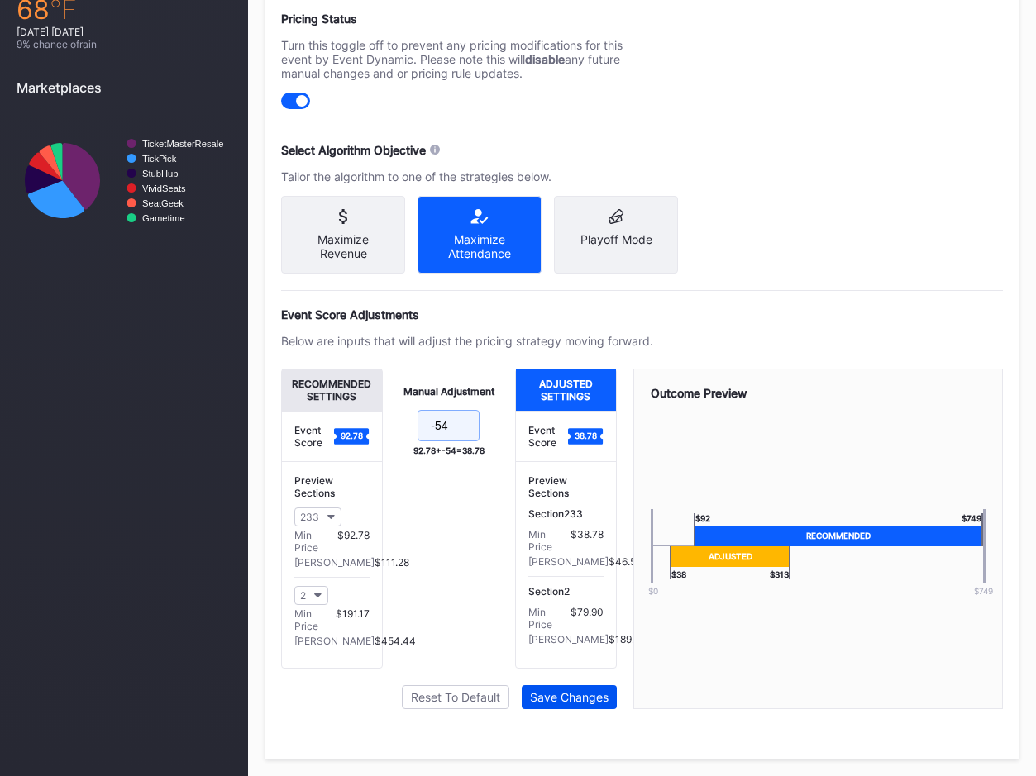
type input "-54"
click at [571, 690] on button "Save Changes" at bounding box center [569, 697] width 95 height 24
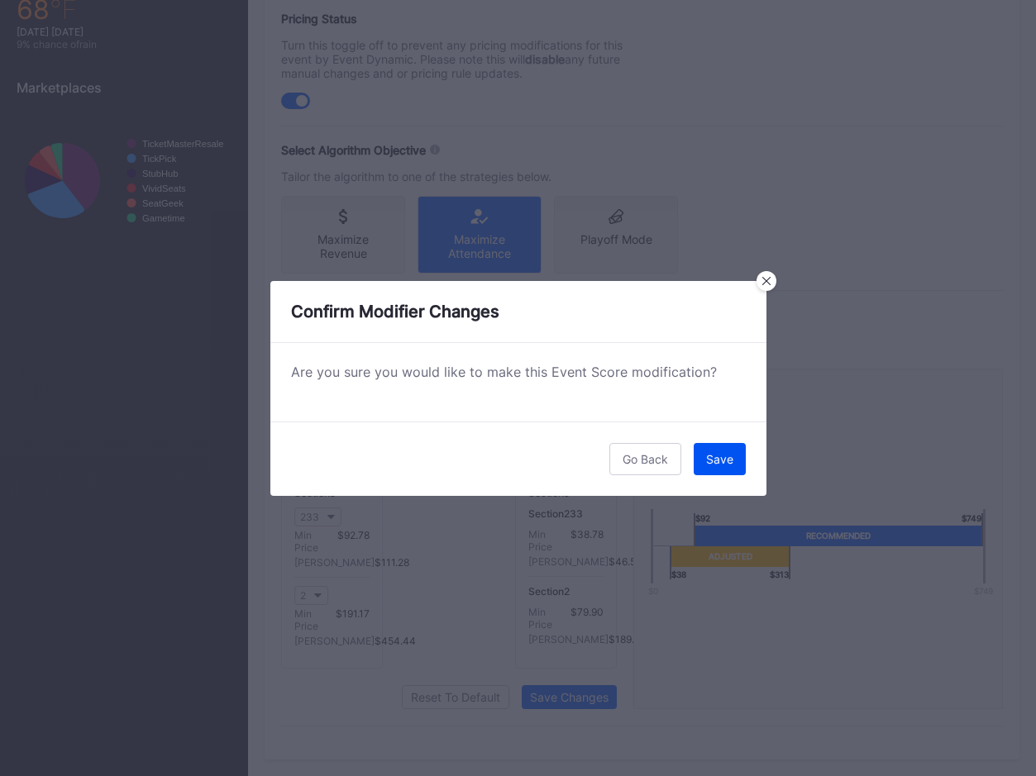
click at [719, 456] on div "Save" at bounding box center [719, 459] width 27 height 14
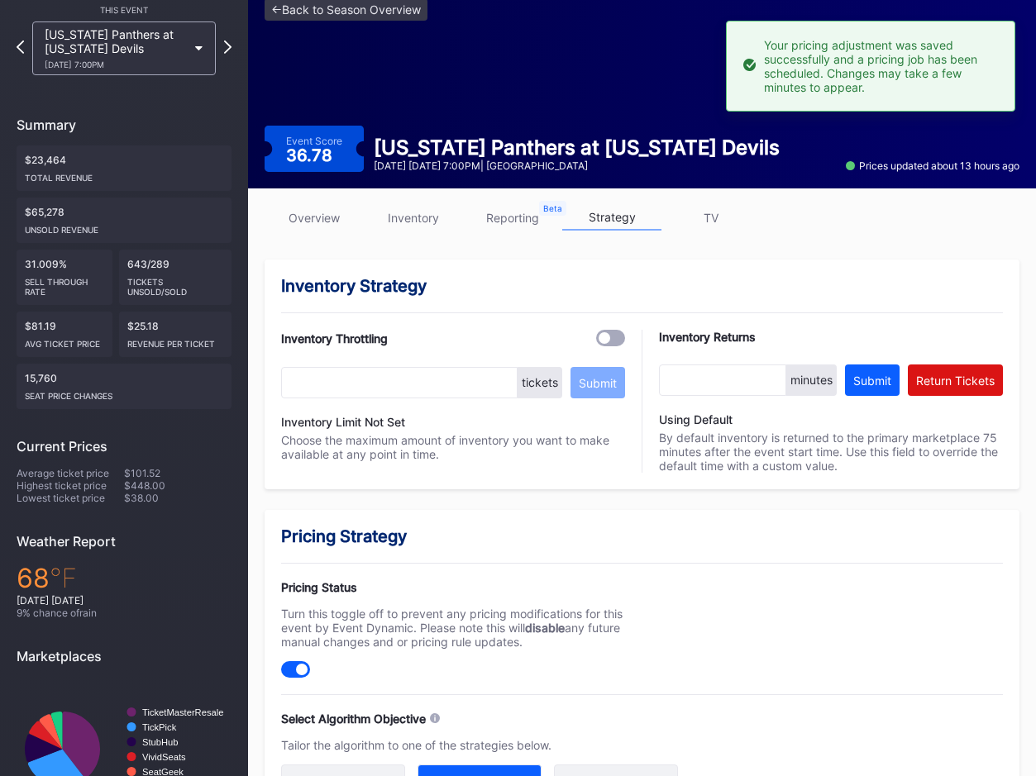
scroll to position [0, 0]
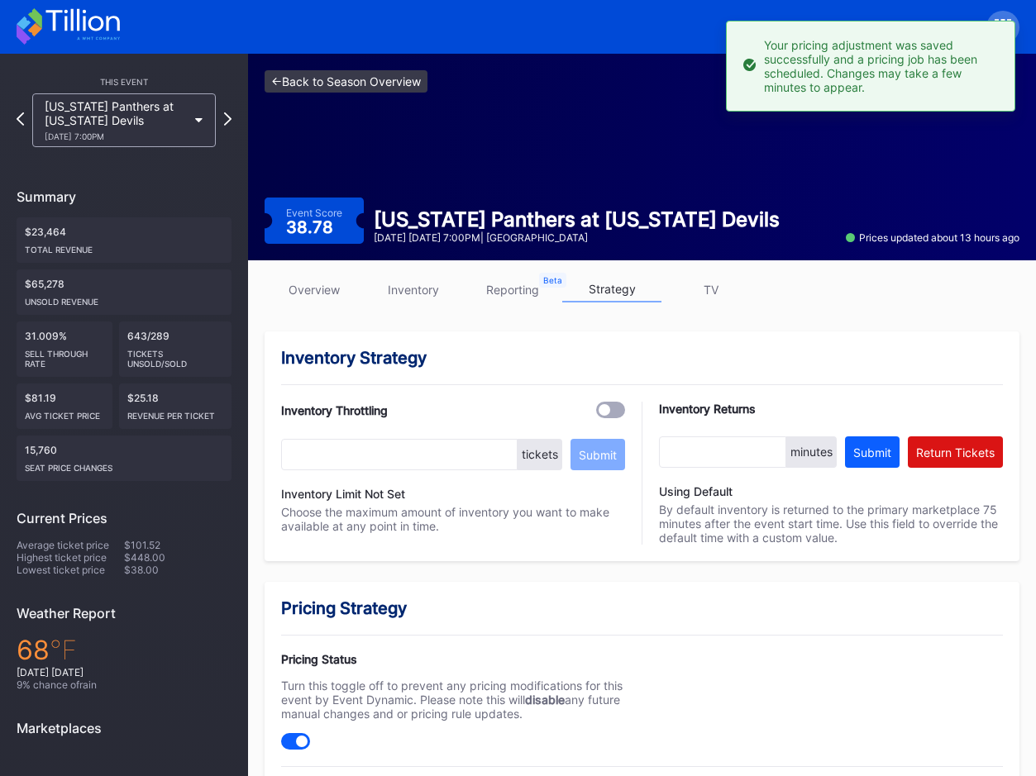
click at [305, 91] on link "<- Back to Season Overview" at bounding box center [346, 81] width 163 height 22
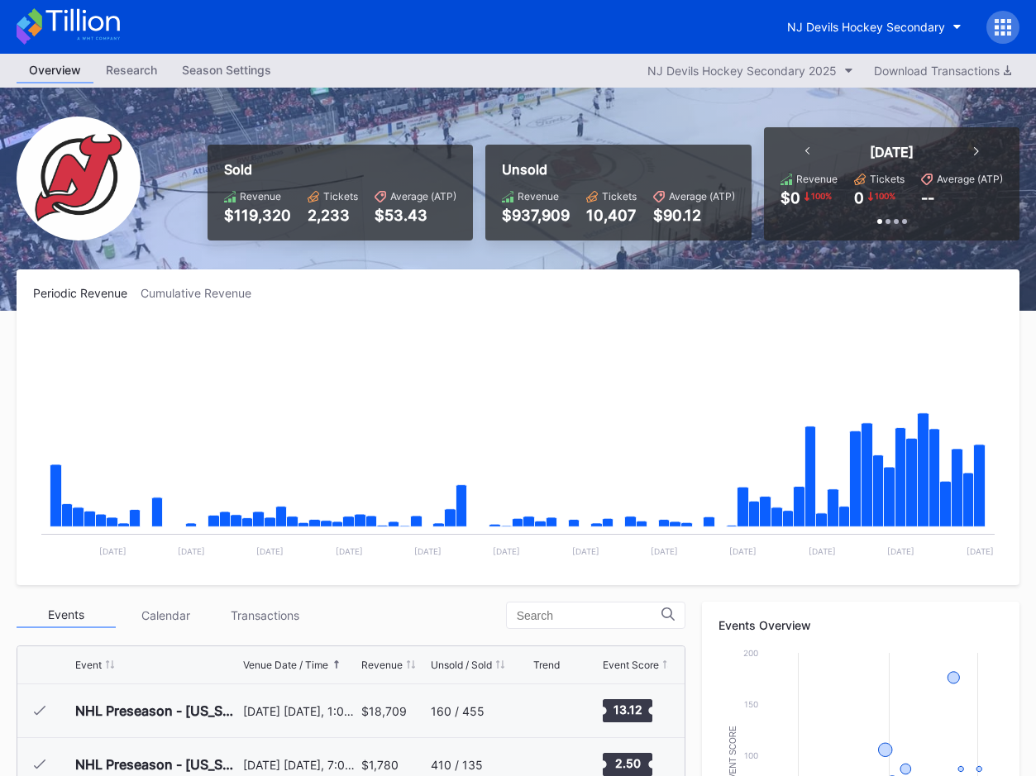
scroll to position [161, 0]
